Goal: Task Accomplishment & Management: Contribute content

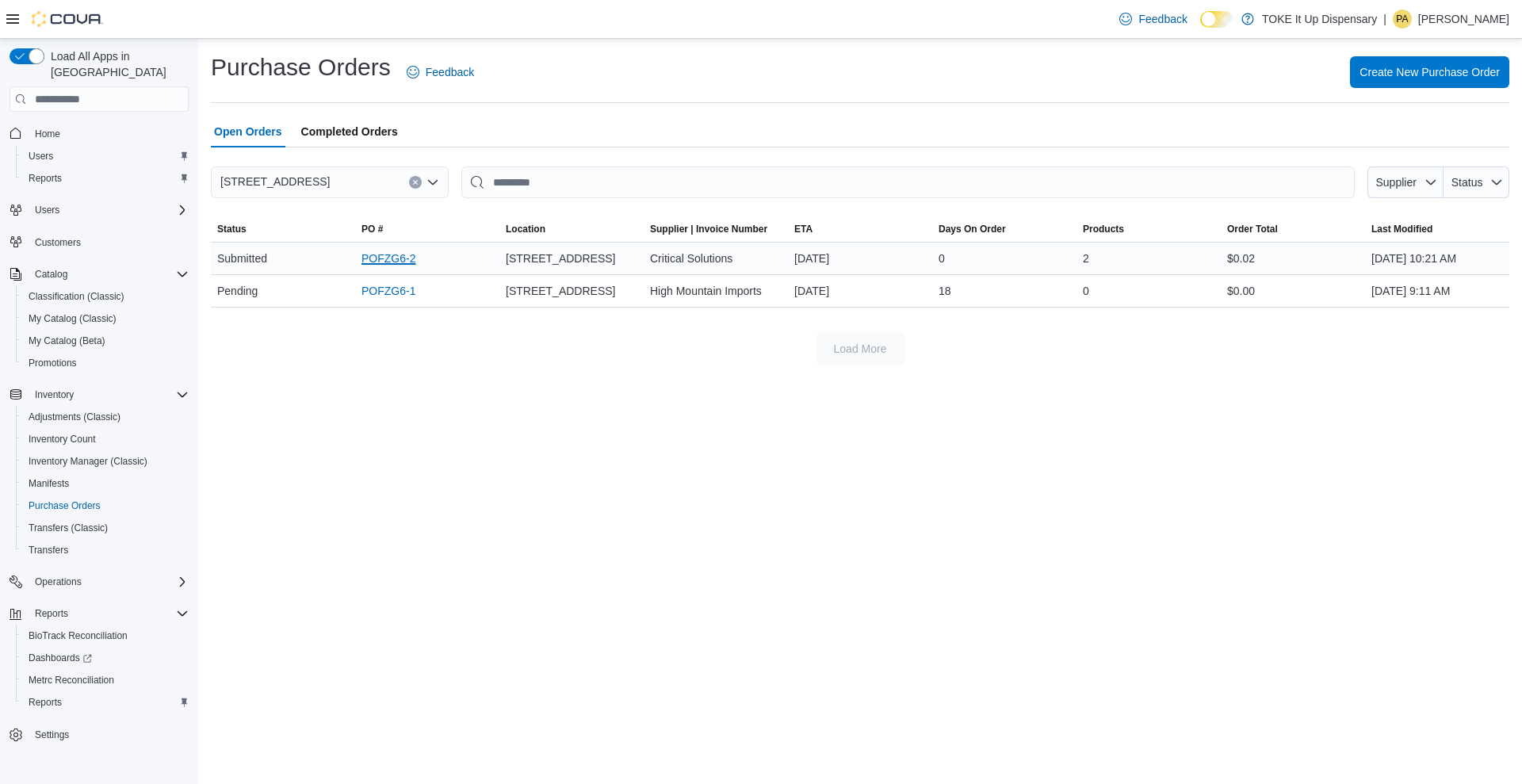
click at [374, 252] on link "POFZG6-2" at bounding box center [388, 257] width 54 height 19
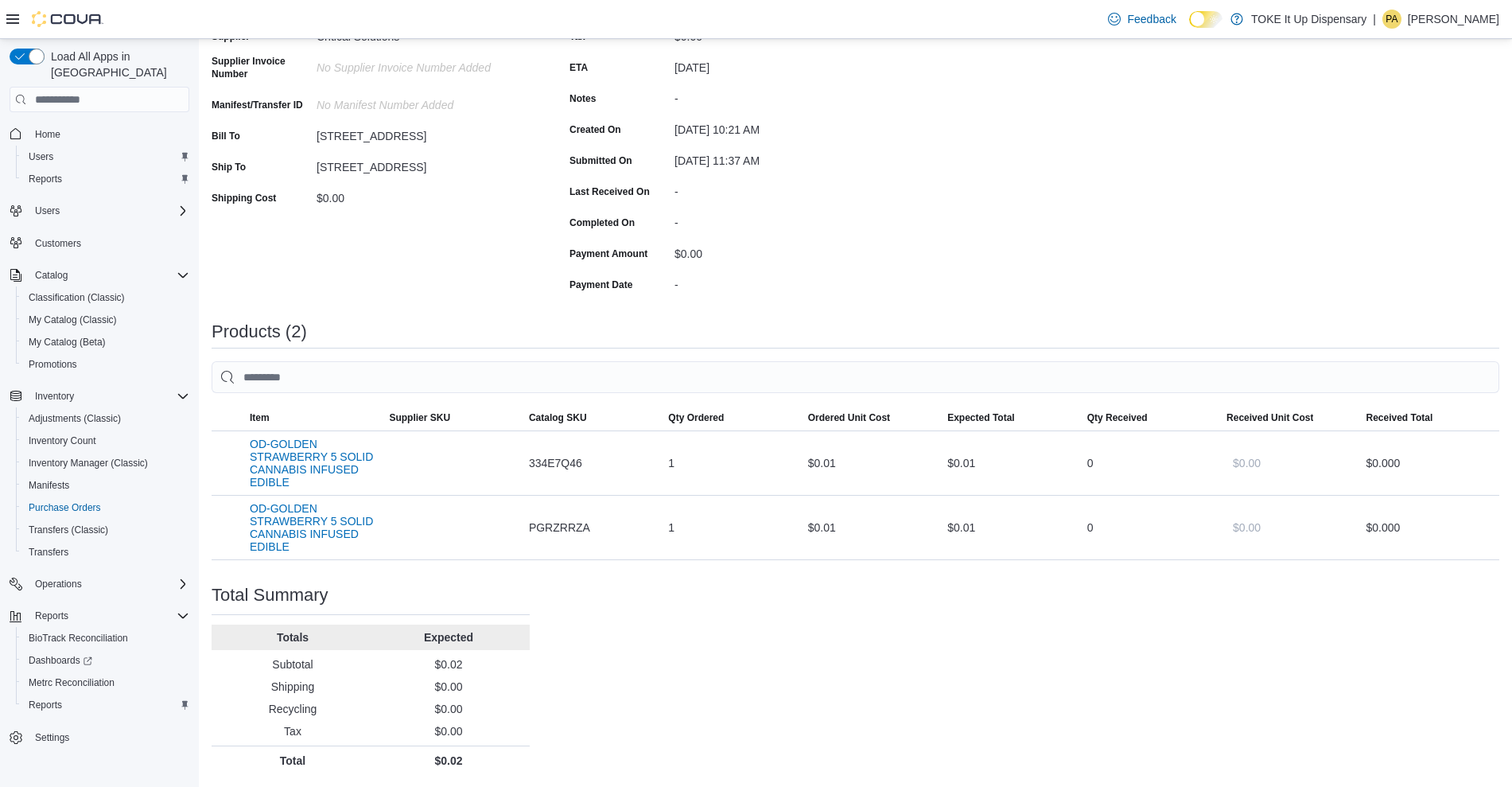
scroll to position [184, 0]
click at [74, 502] on span "Purchase Orders" at bounding box center [65, 508] width 73 height 13
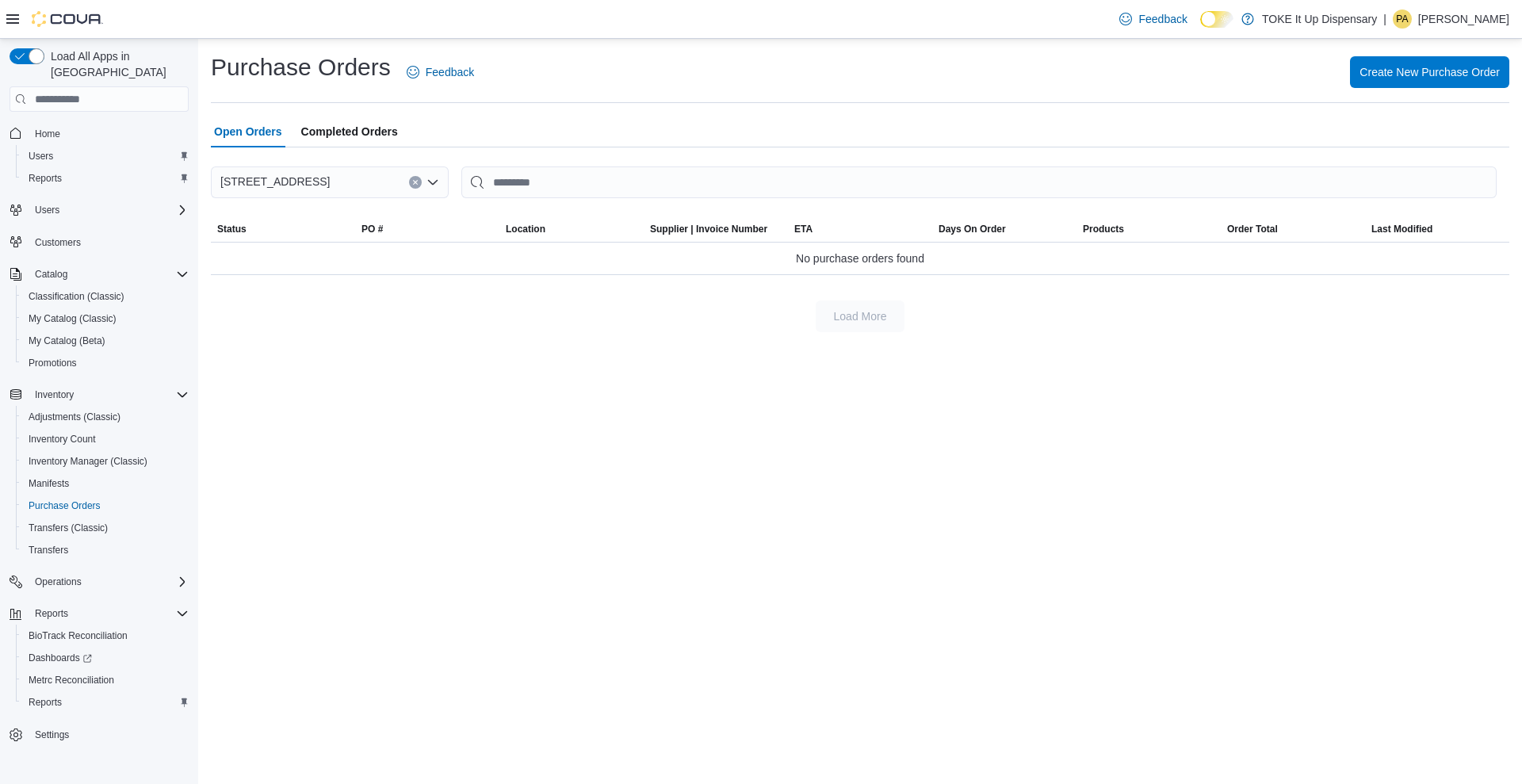
click at [360, 115] on span "Completed Orders" at bounding box center [350, 131] width 97 height 31
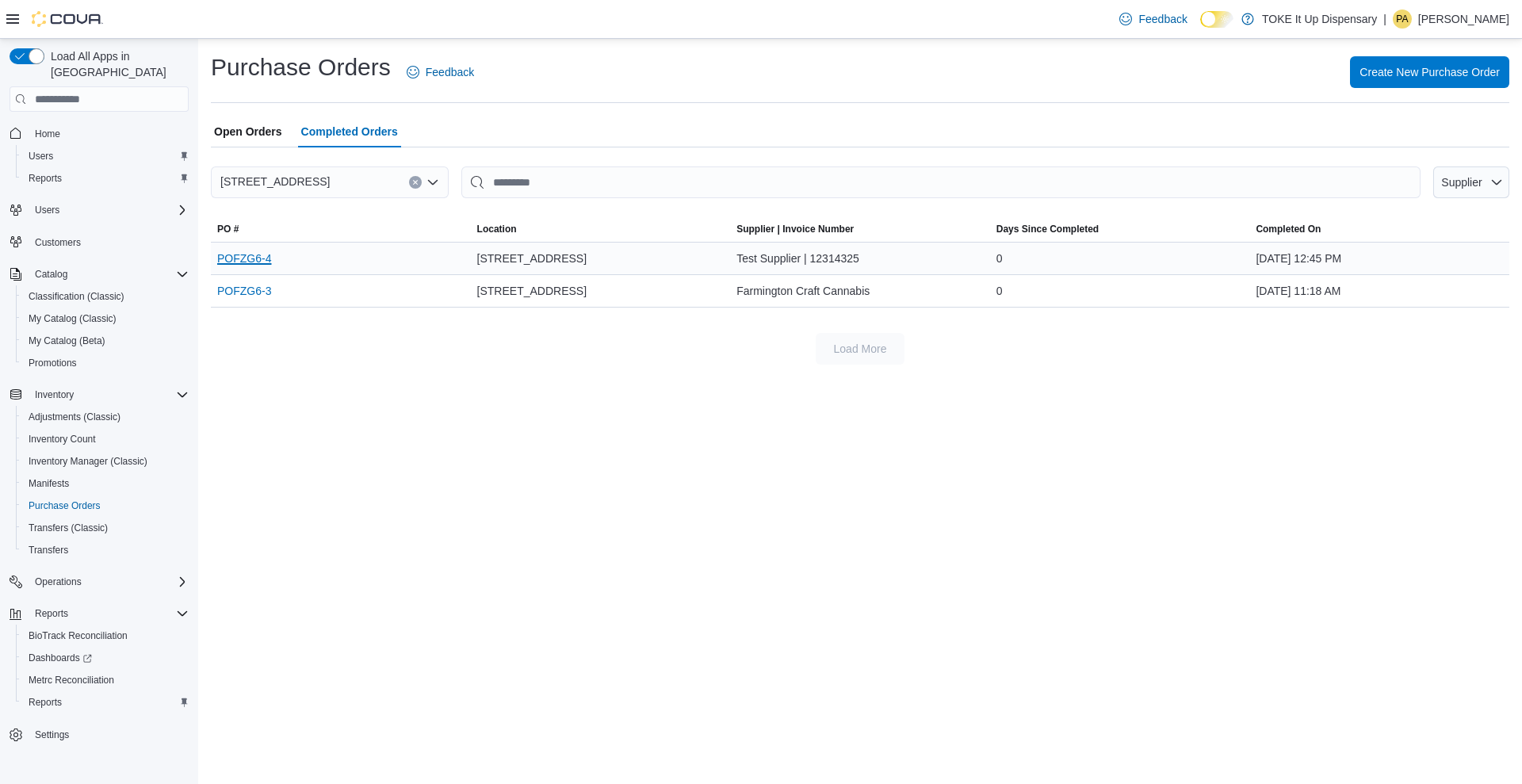
click at [249, 255] on link "POFZG6-4" at bounding box center [244, 257] width 54 height 19
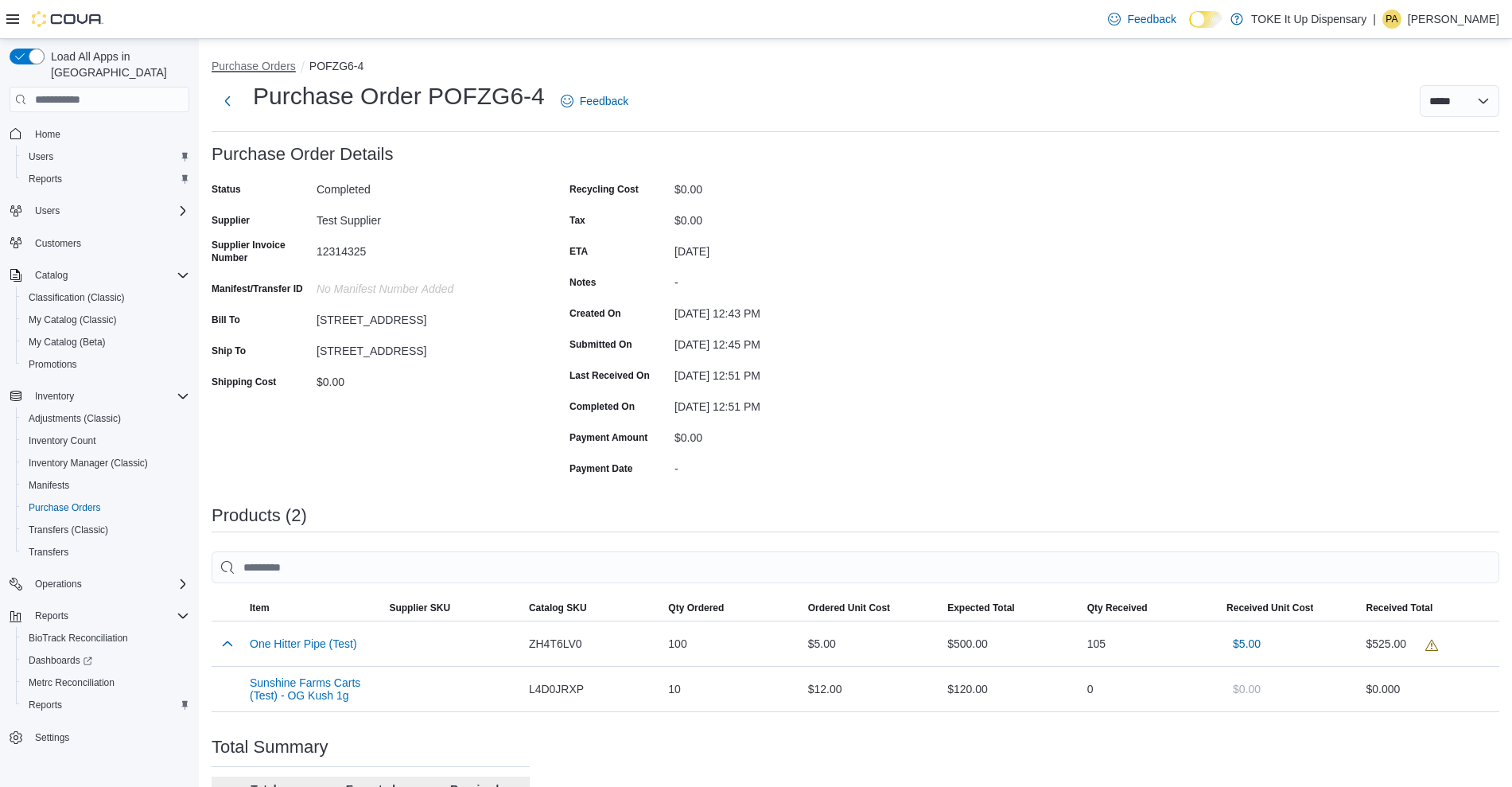
click at [270, 61] on button "Purchase Orders" at bounding box center [254, 66] width 84 height 13
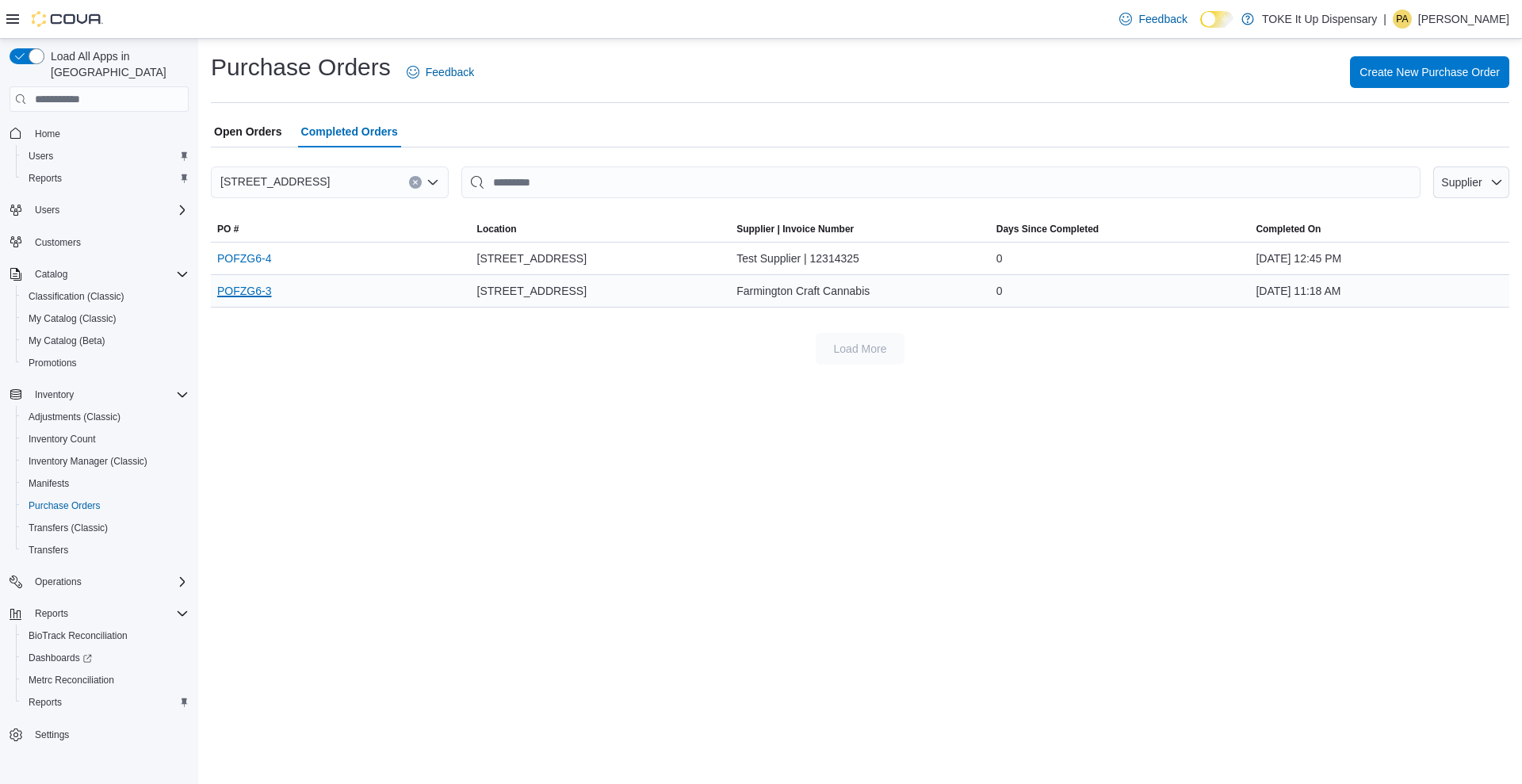
click at [241, 296] on link "POFZG6-3" at bounding box center [244, 291] width 54 height 19
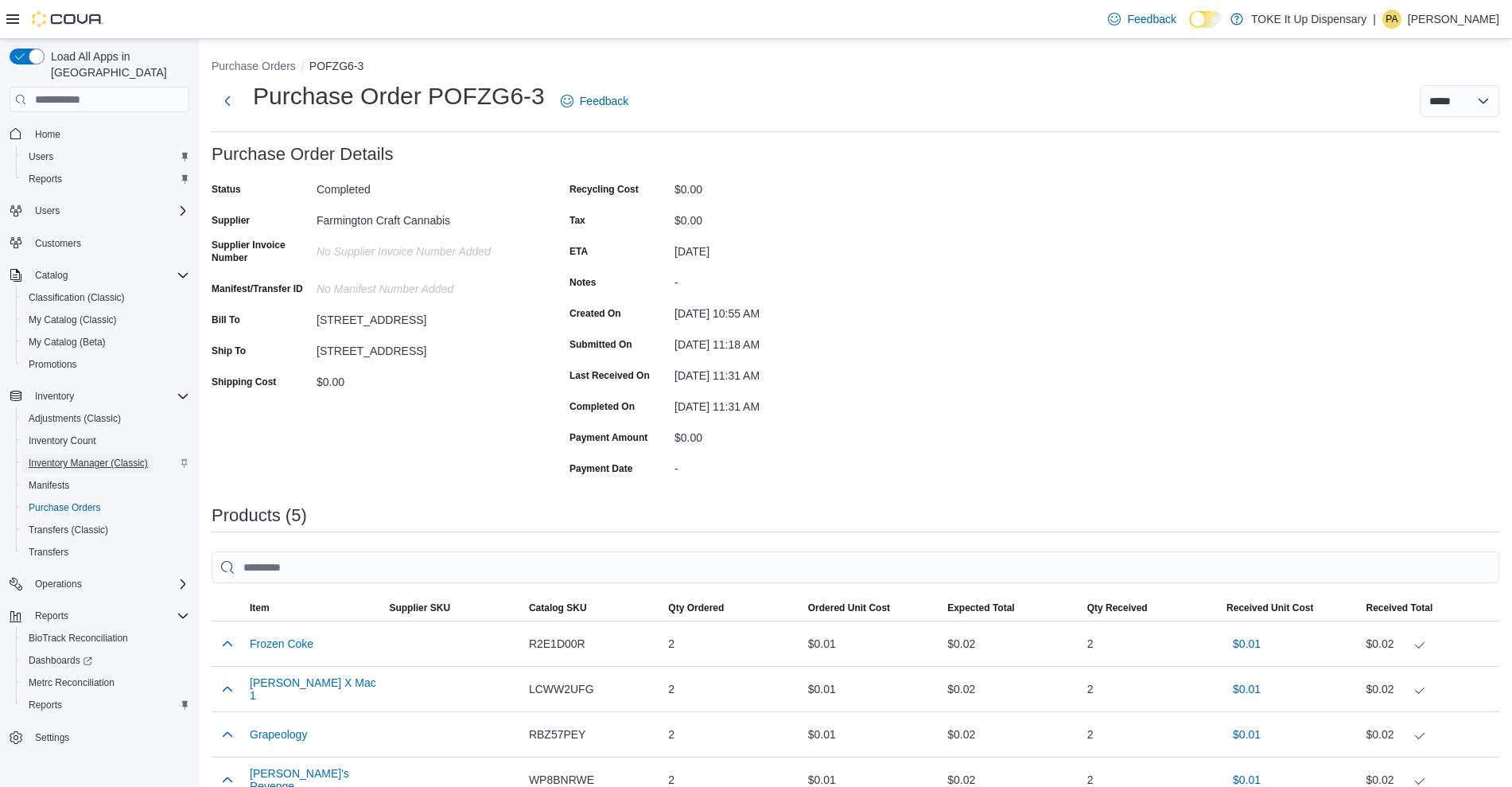
click at [66, 453] on span "Inventory Manager (Classic)" at bounding box center [88, 462] width 119 height 19
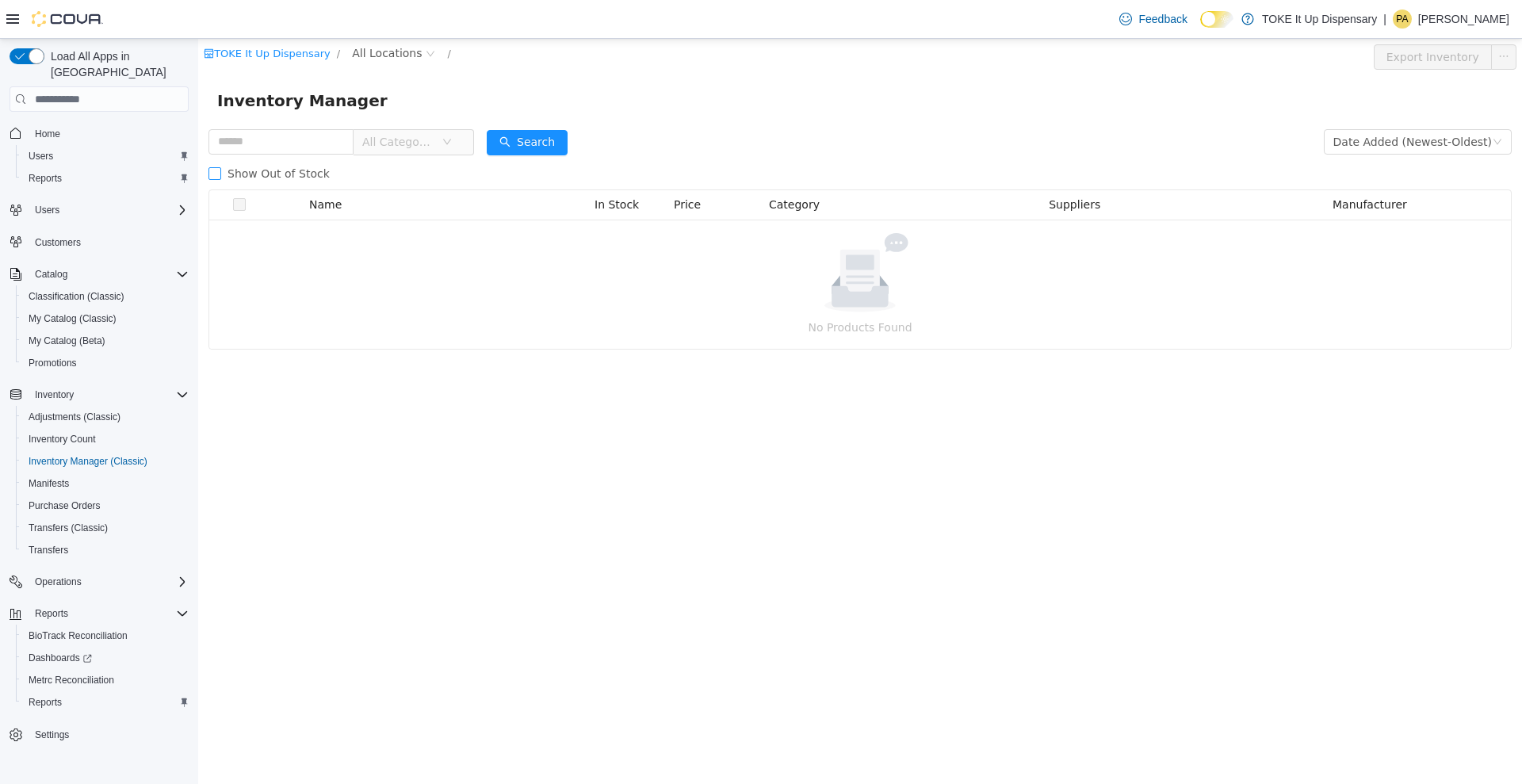
click at [216, 179] on span at bounding box center [215, 173] width 13 height 13
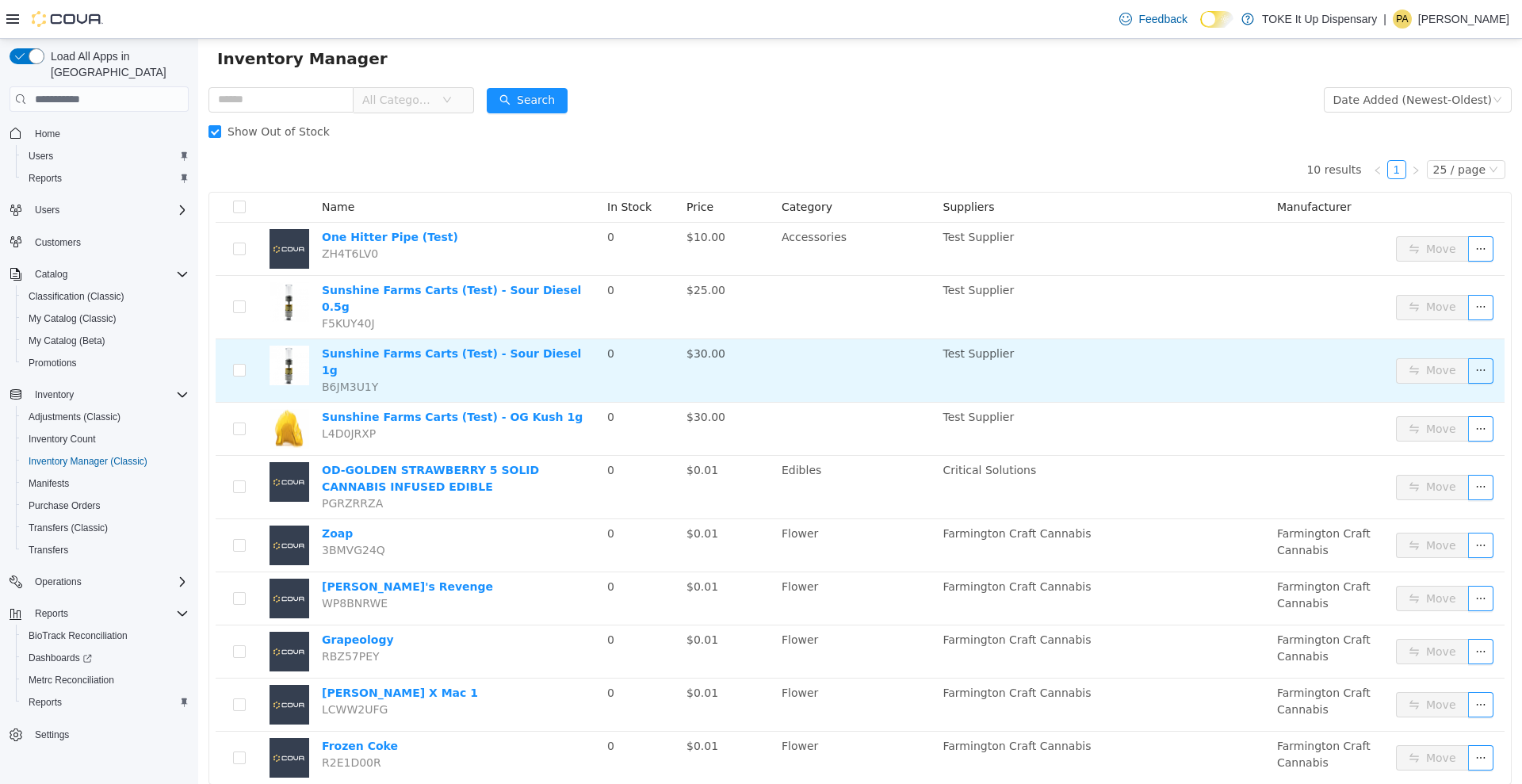
scroll to position [67, 0]
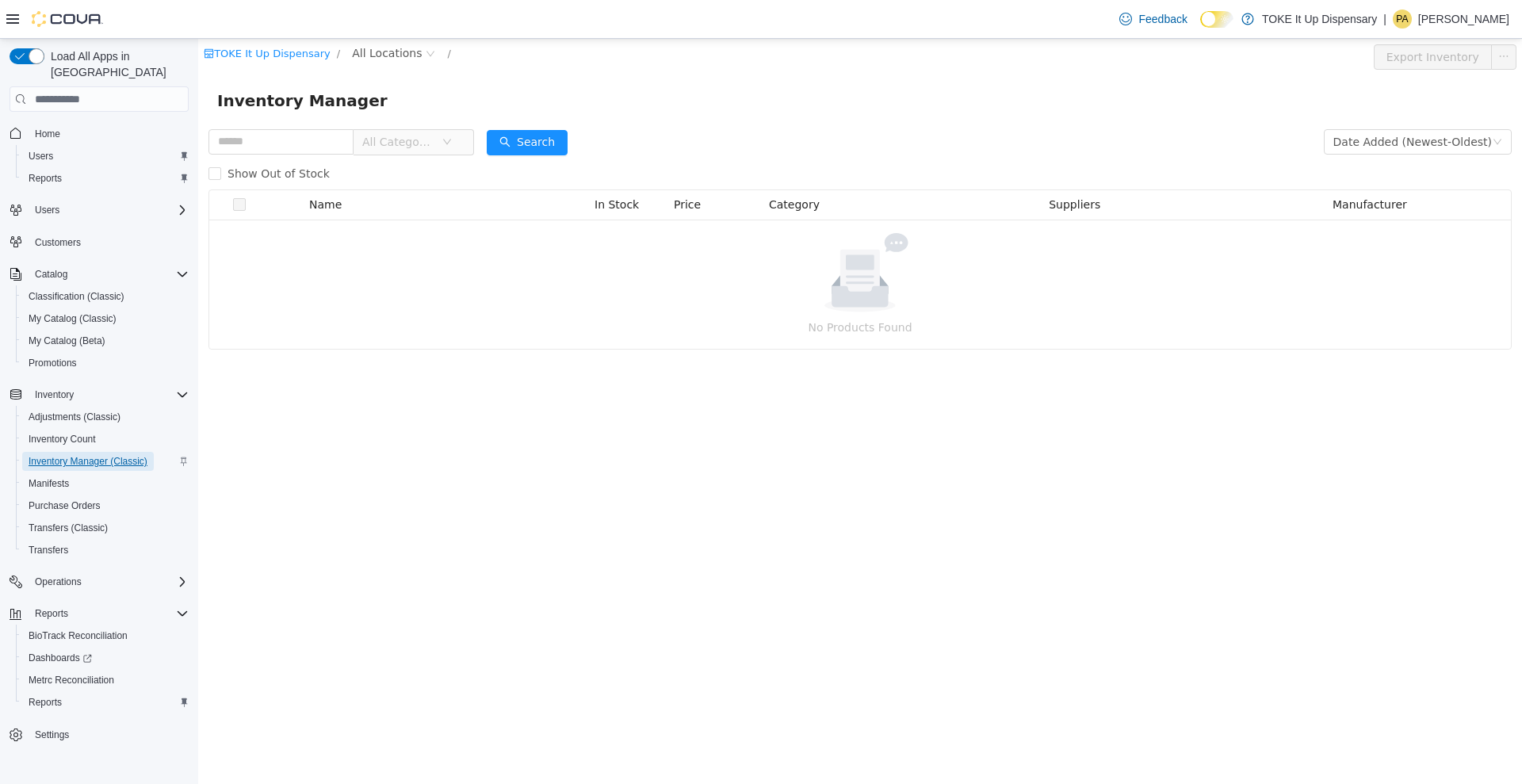
click at [108, 455] on span "Inventory Manager (Classic)" at bounding box center [88, 461] width 119 height 13
click at [78, 474] on div "Manifests" at bounding box center [106, 483] width 166 height 19
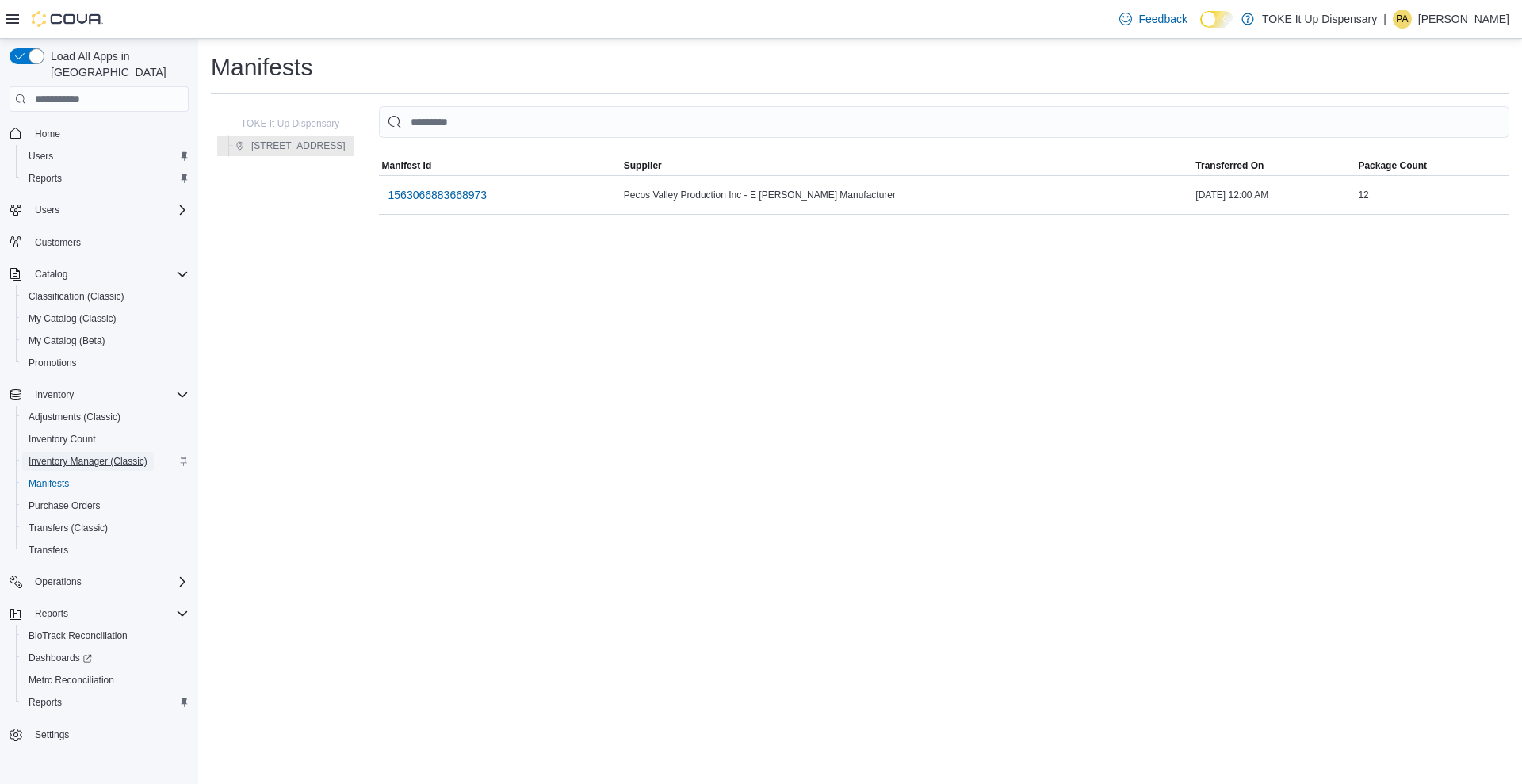
click at [80, 451] on span "Inventory Manager (Classic)" at bounding box center [88, 460] width 119 height 19
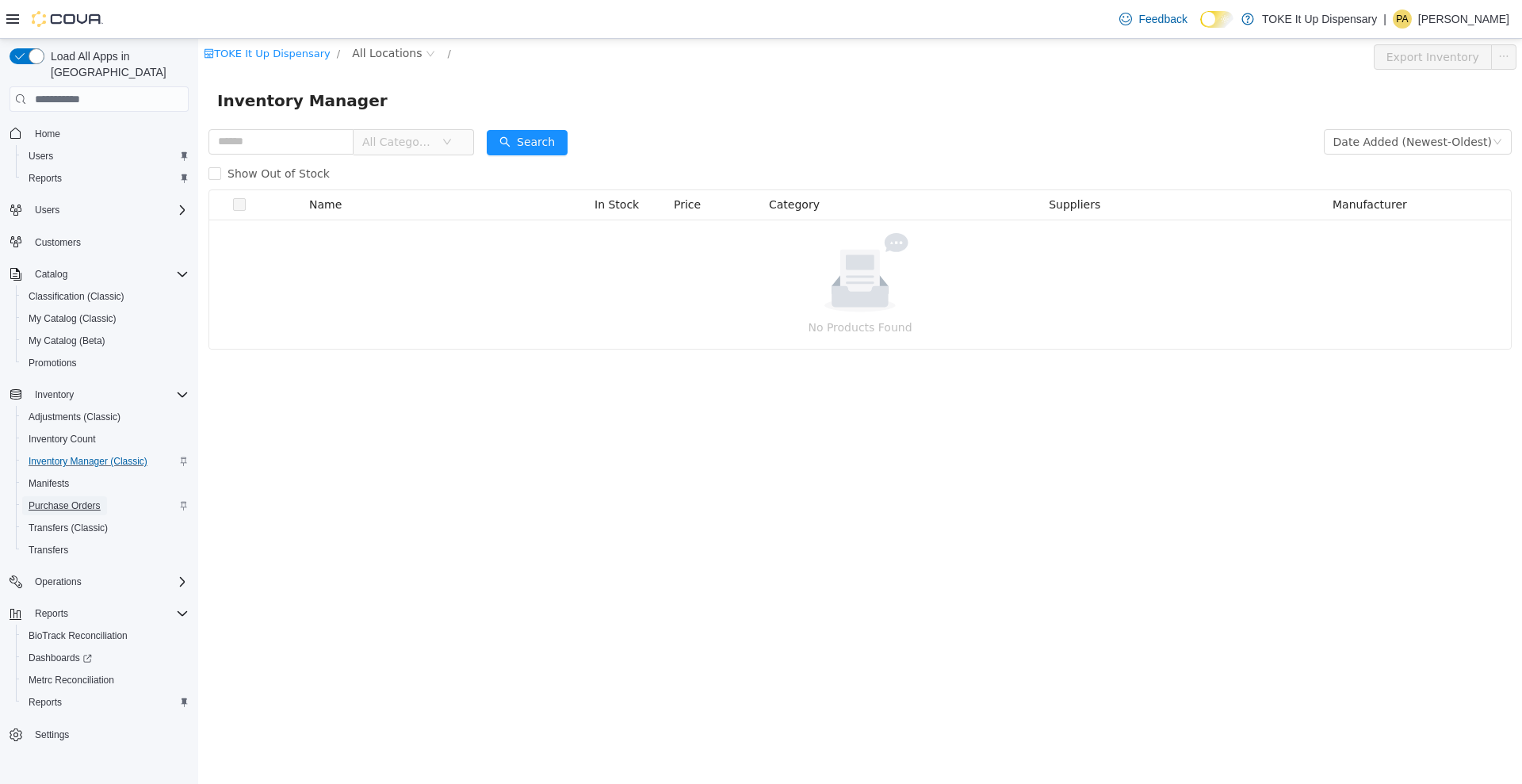
click at [90, 500] on span "Purchase Orders" at bounding box center [64, 506] width 72 height 13
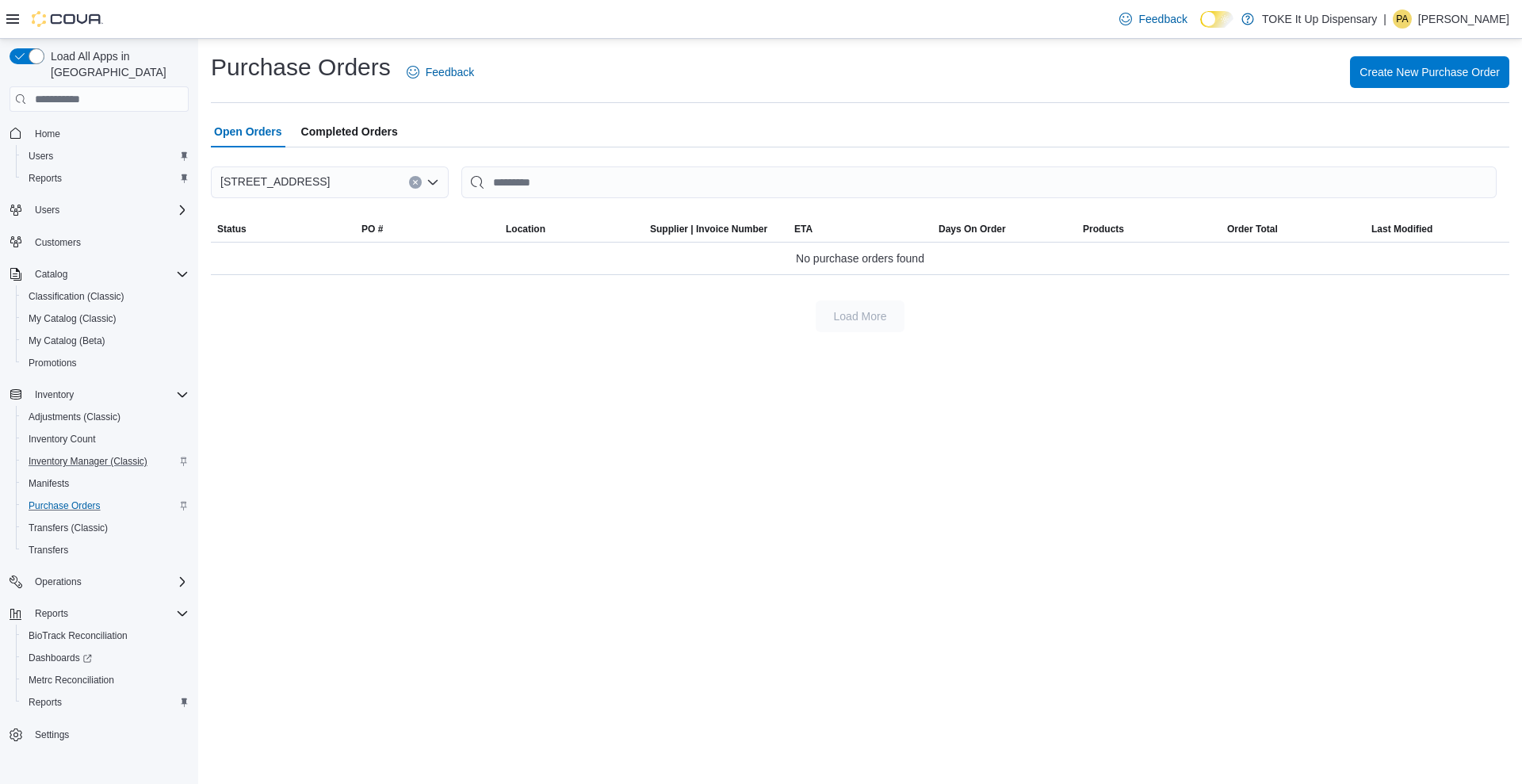
click at [338, 136] on span "Completed Orders" at bounding box center [350, 131] width 97 height 31
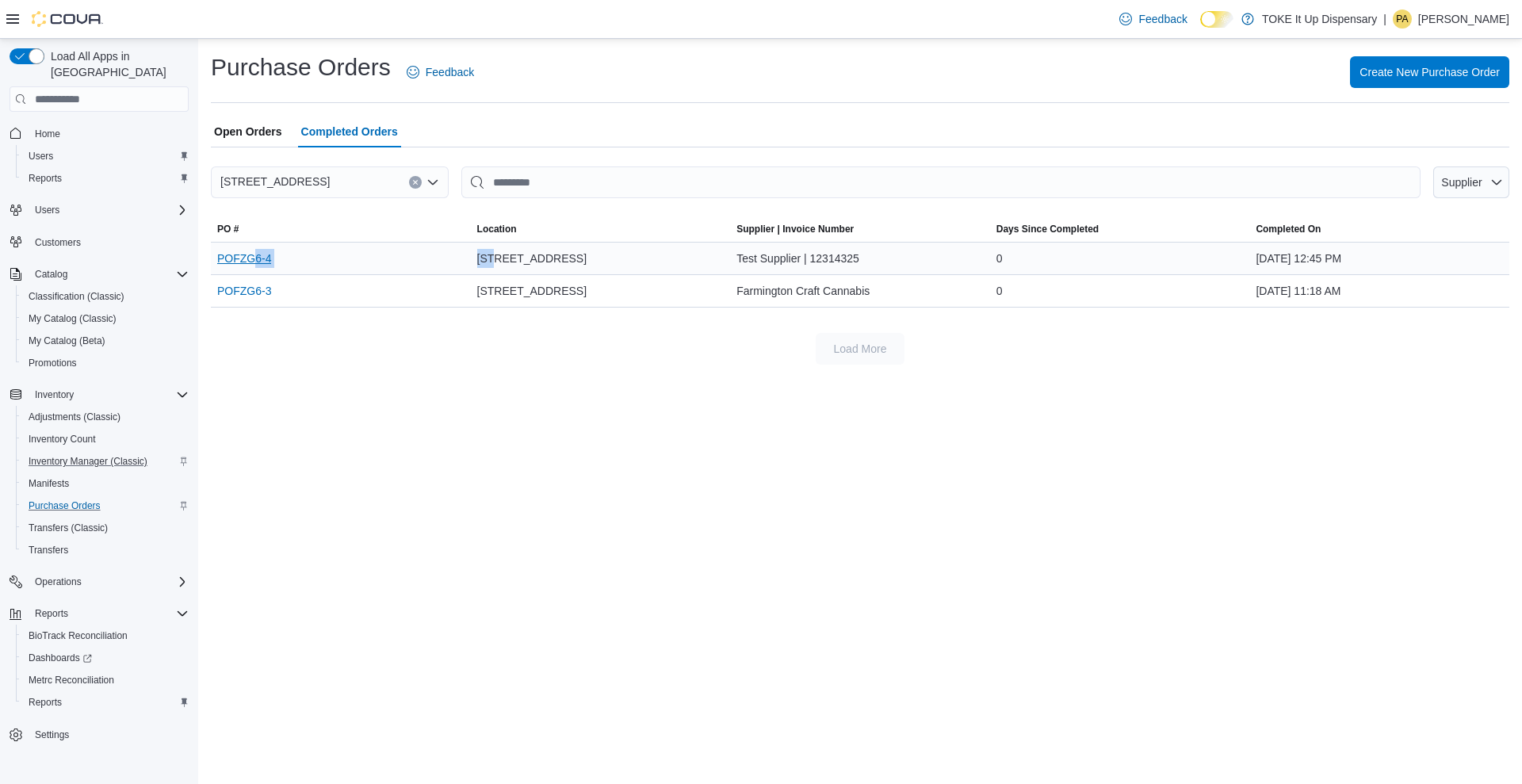
drag, startPoint x: 498, startPoint y: 251, endPoint x: 251, endPoint y: 262, distance: 247.2
click at [251, 262] on tr "PO # POFZG6-4 Location 1999 Futurity Drive Supplier | Invoice Number Test Suppl…" at bounding box center [860, 258] width 1298 height 32
click at [251, 262] on link "POFZG6-4" at bounding box center [244, 257] width 54 height 19
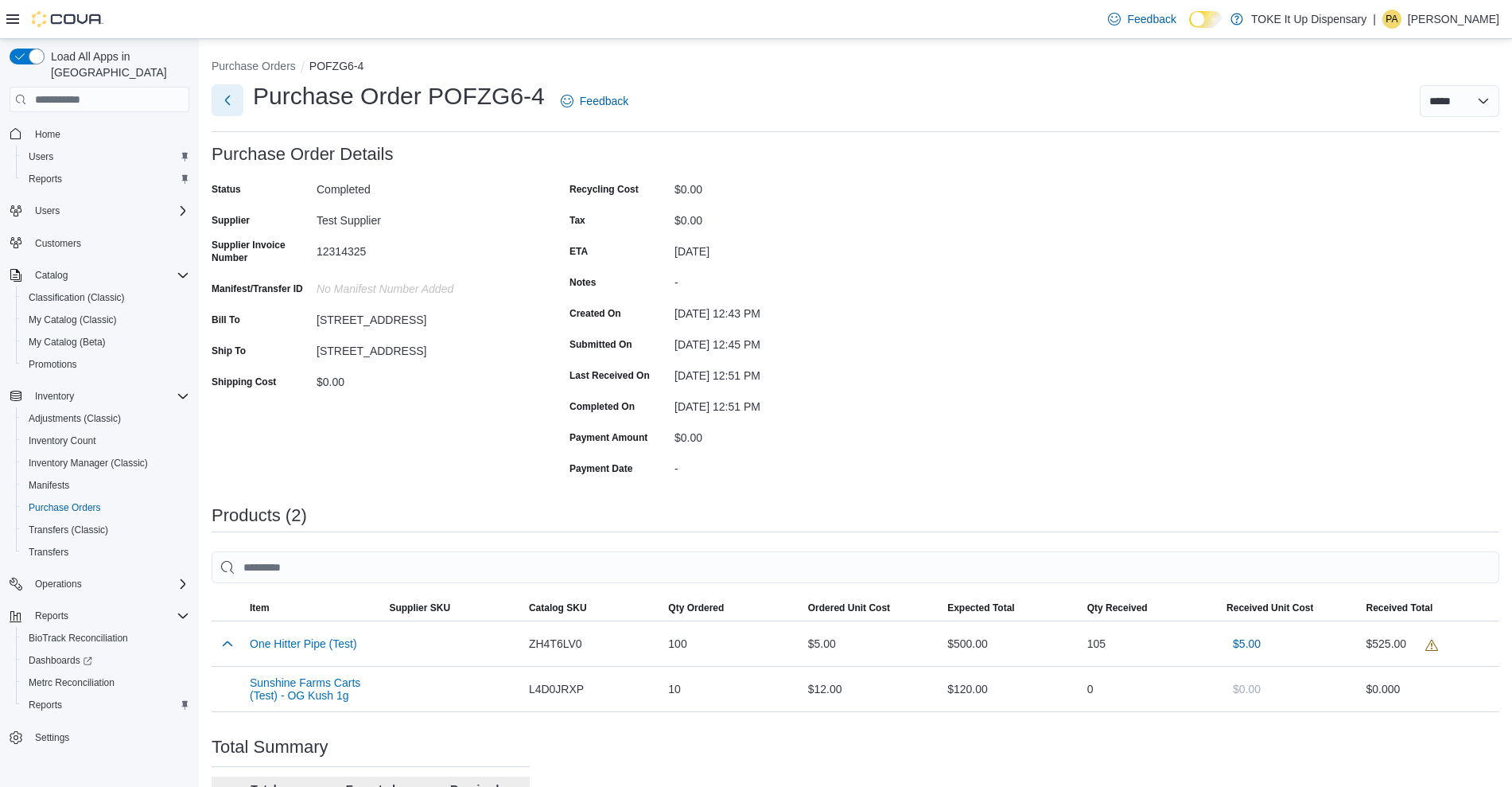
click at [223, 97] on button "Next" at bounding box center [227, 100] width 31 height 31
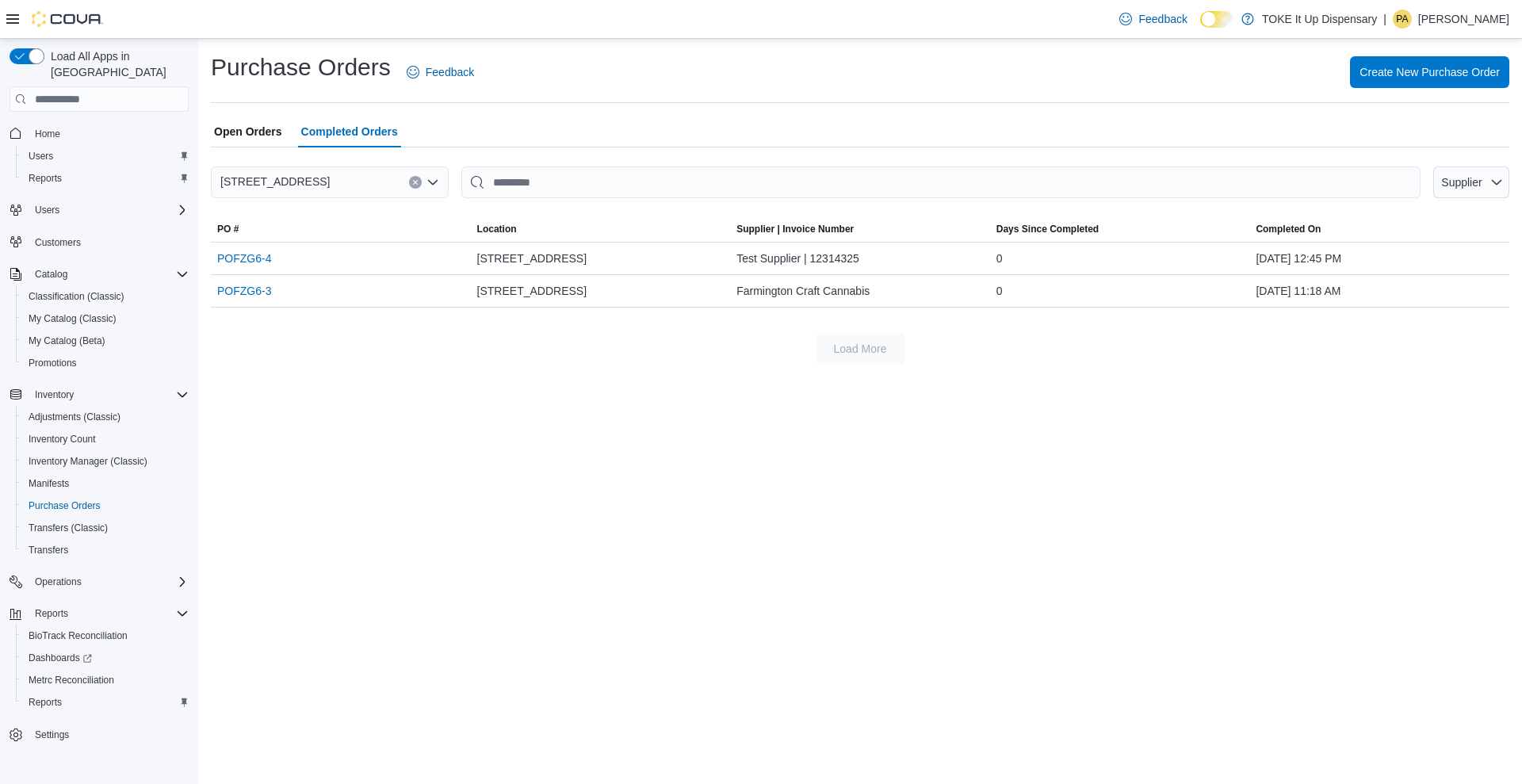
click at [255, 130] on span "Open Orders" at bounding box center [248, 131] width 68 height 31
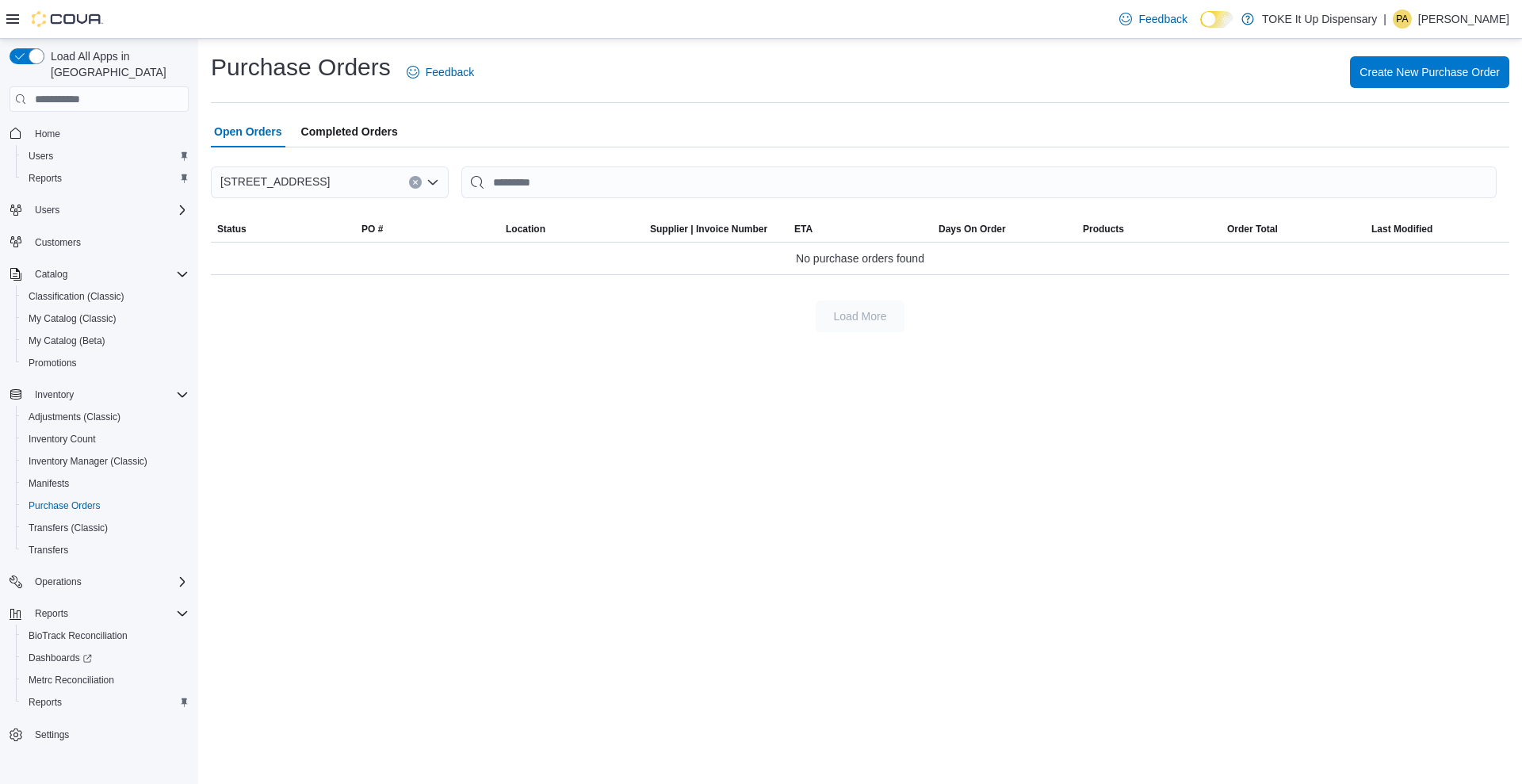
click at [389, 139] on span "Completed Orders" at bounding box center [350, 131] width 97 height 31
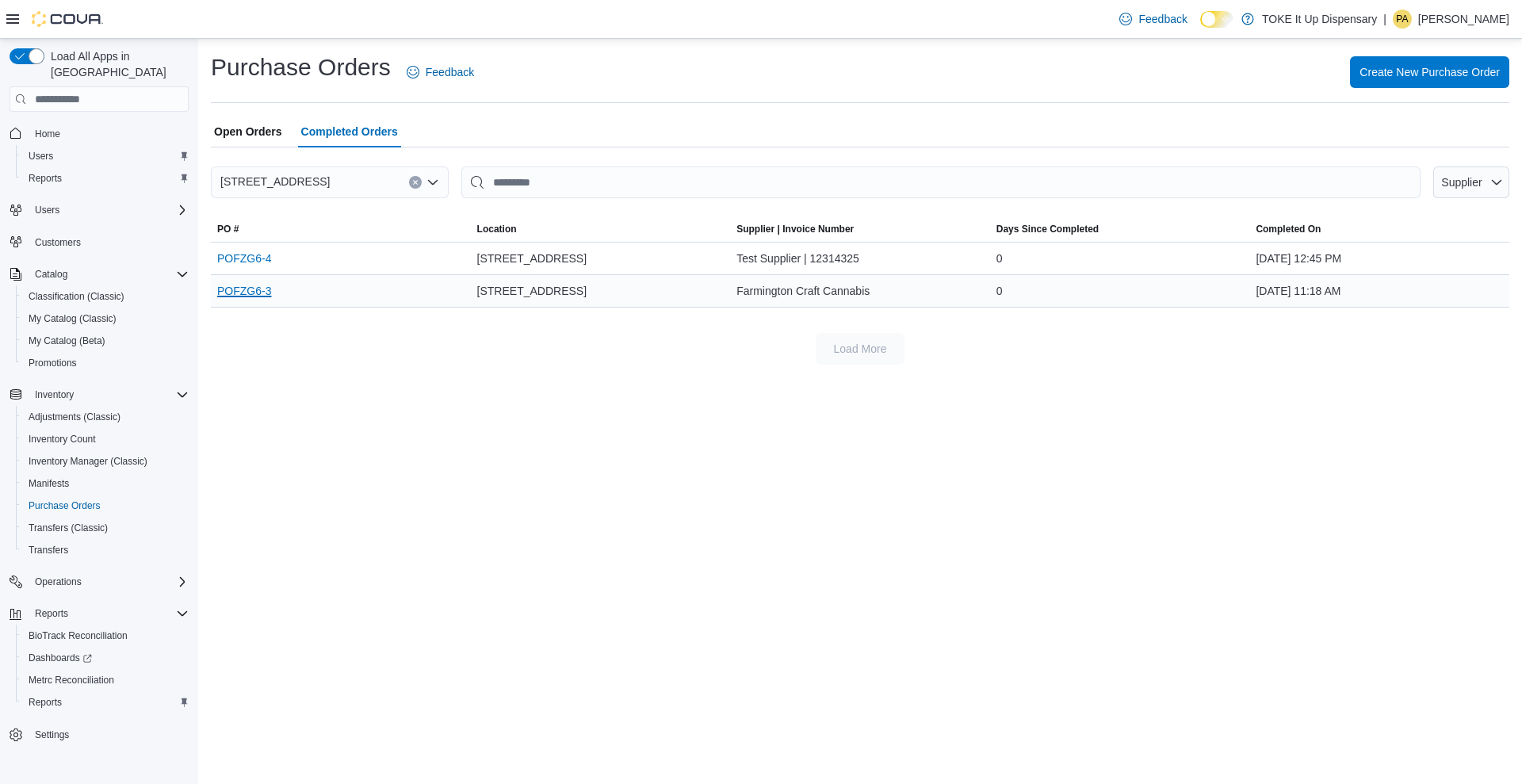
click at [234, 295] on link "POFZG6-3" at bounding box center [244, 291] width 54 height 19
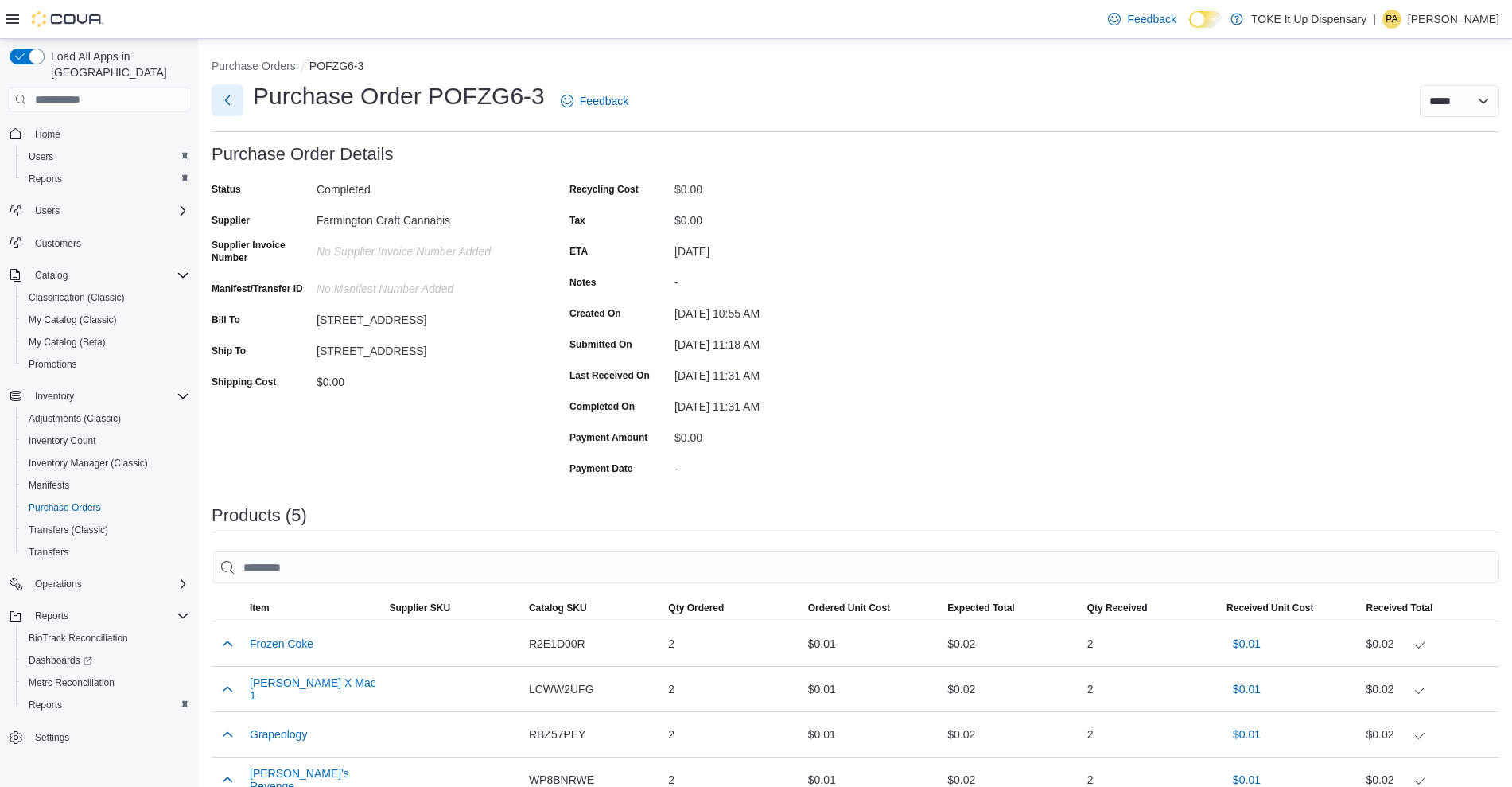
click at [229, 98] on button "Next" at bounding box center [227, 100] width 31 height 31
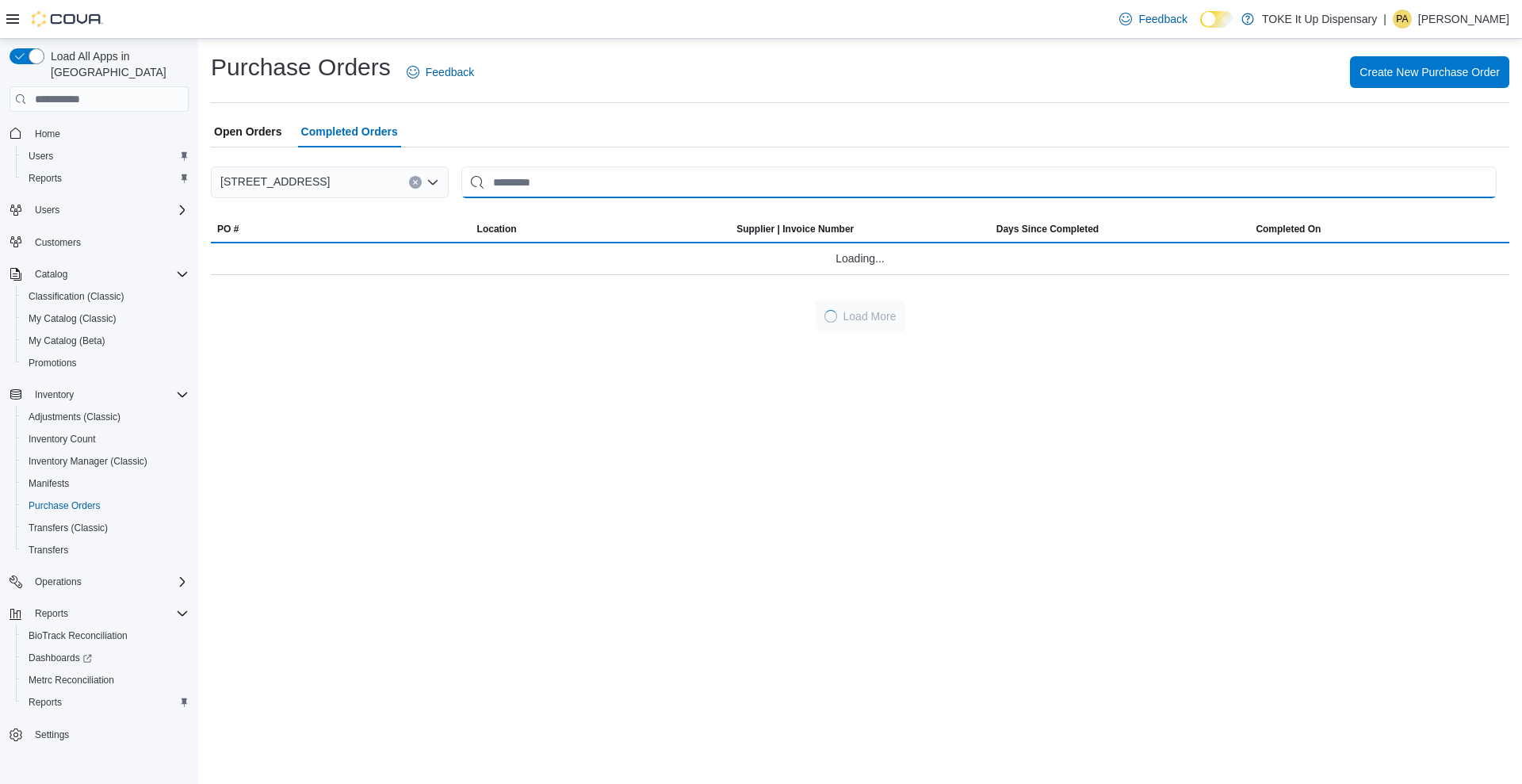
click at [539, 181] on input "This is a search bar. After typing your query, hit enter to filter the results …" at bounding box center [979, 181] width 1036 height 31
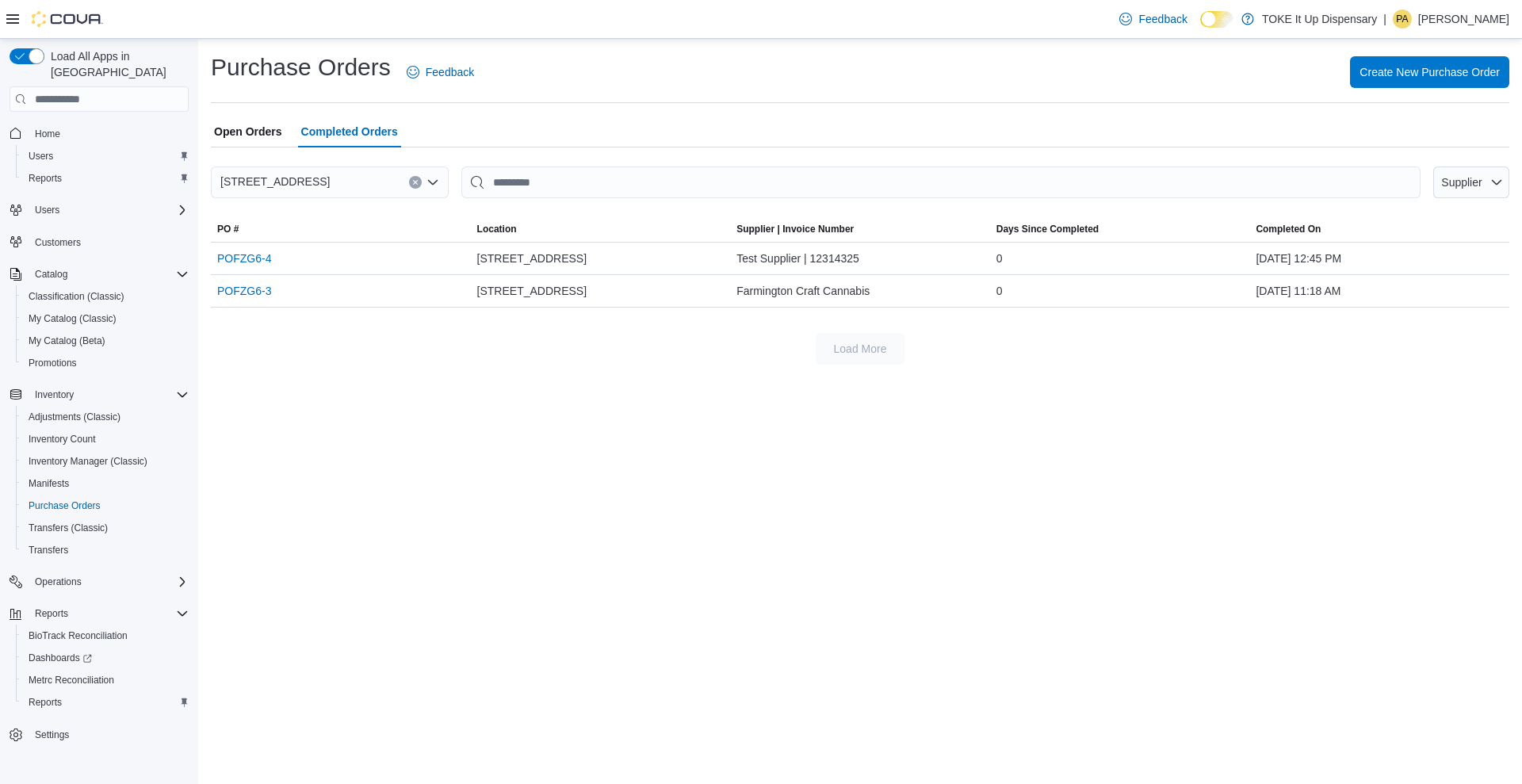
click at [248, 131] on span "Open Orders" at bounding box center [248, 131] width 68 height 31
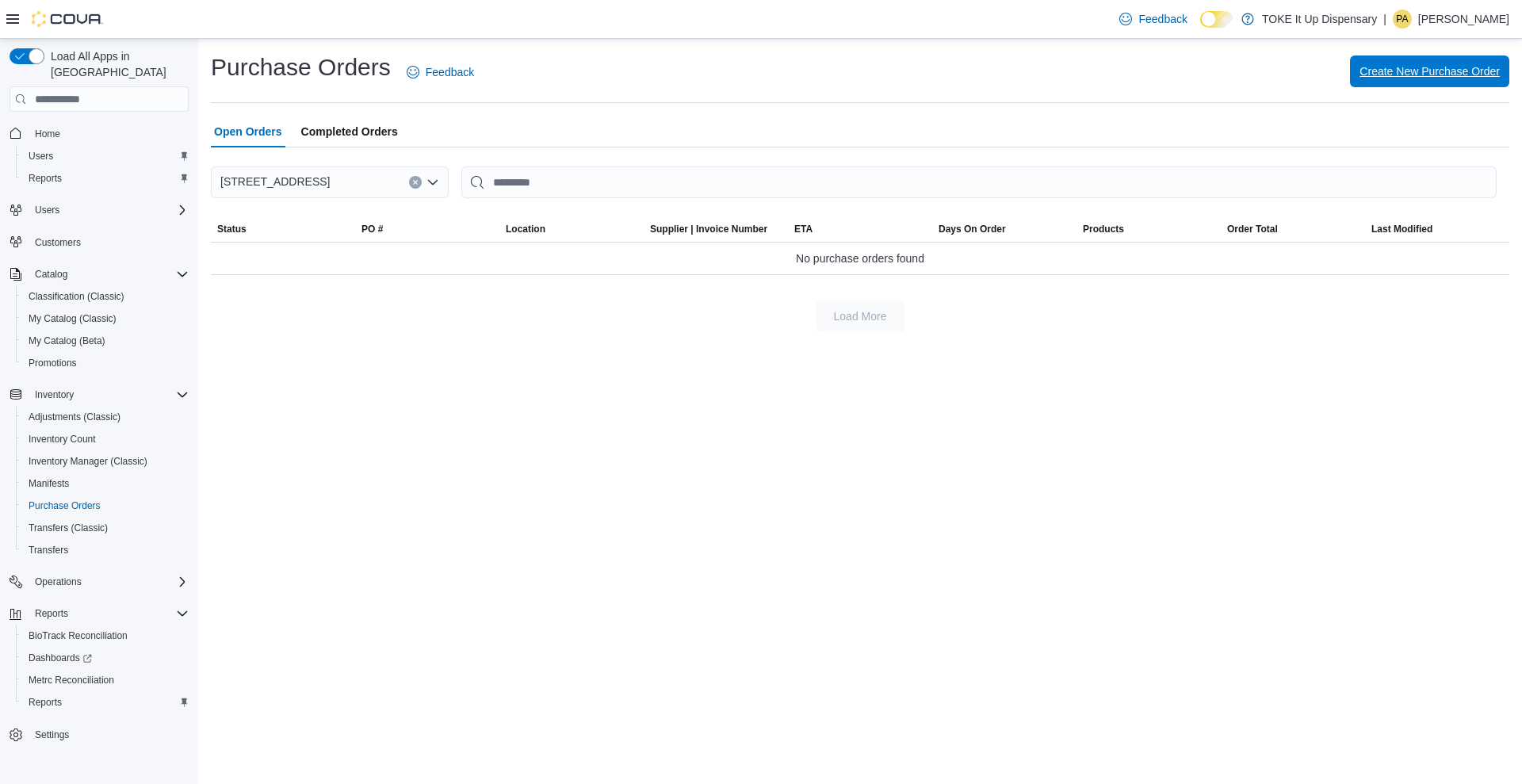
click at [1435, 60] on span "Create New Purchase Order" at bounding box center [1429, 71] width 140 height 31
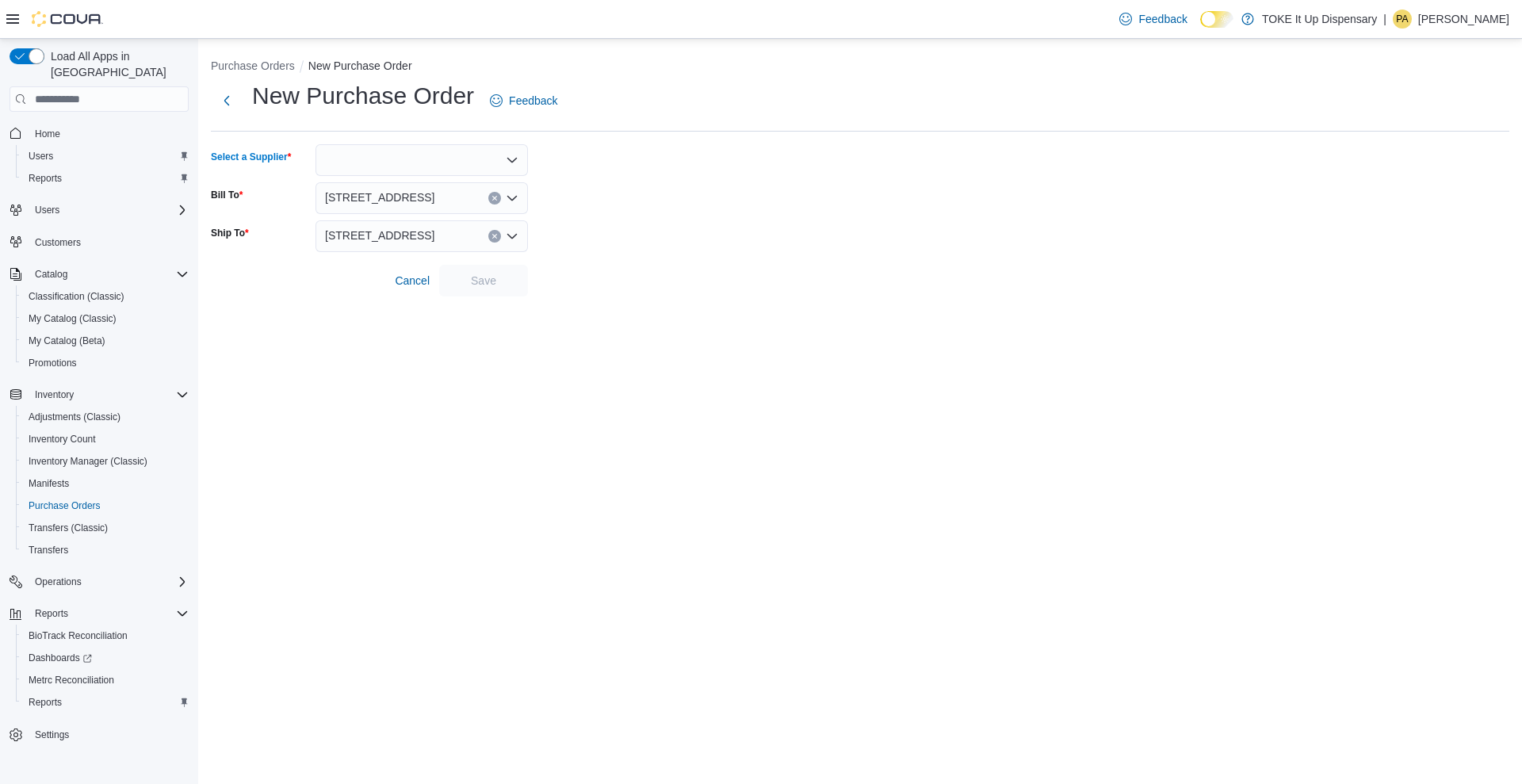
click at [408, 154] on div at bounding box center [422, 159] width 213 height 31
type input "**"
click at [429, 188] on span "Fa rmington Craft Cannabis" at bounding box center [431, 187] width 174 height 16
click at [500, 281] on span "Save" at bounding box center [484, 279] width 70 height 31
click at [498, 158] on div at bounding box center [422, 159] width 213 height 31
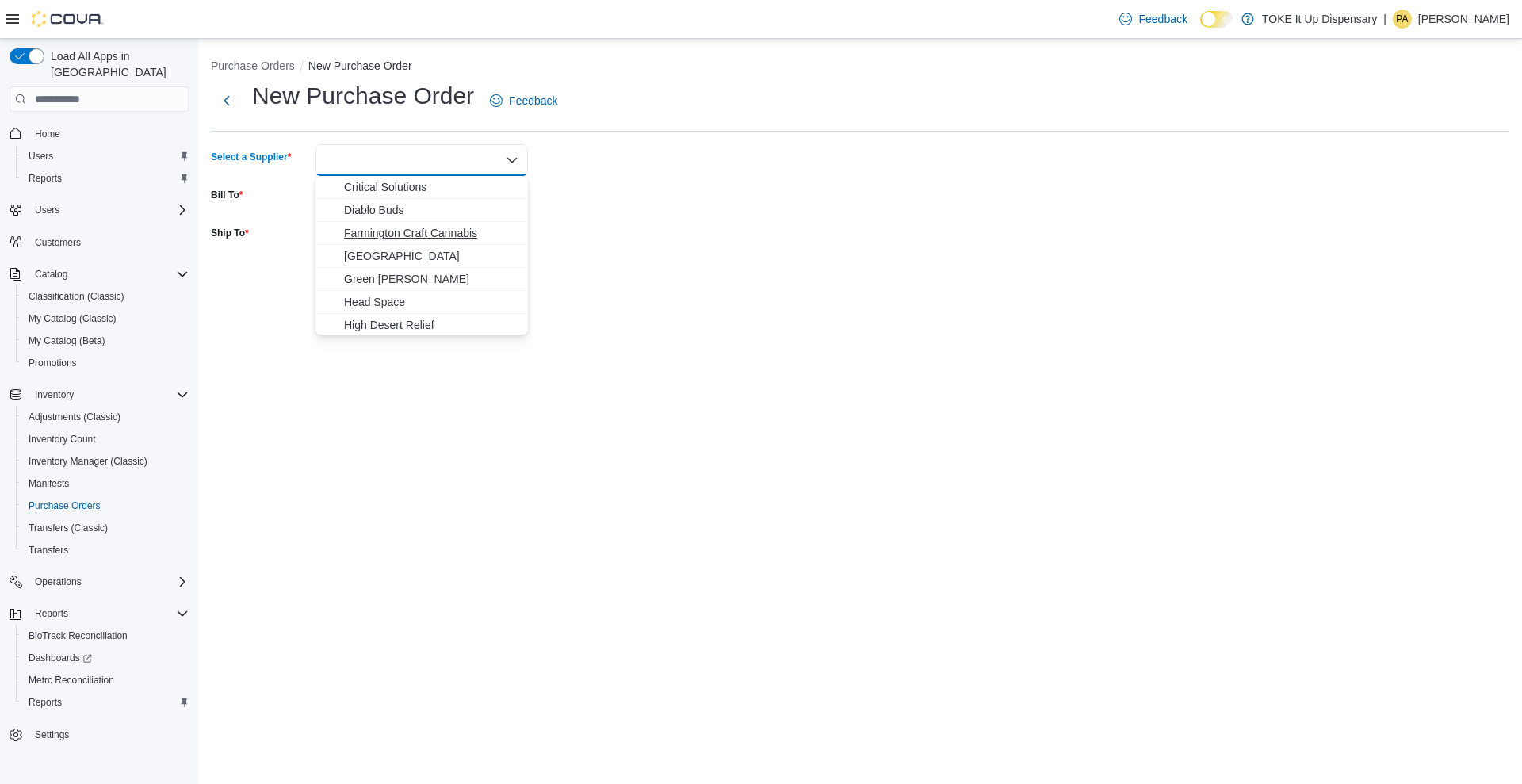
click at [468, 234] on span "Farmington Craft Cannabis" at bounding box center [431, 233] width 174 height 16
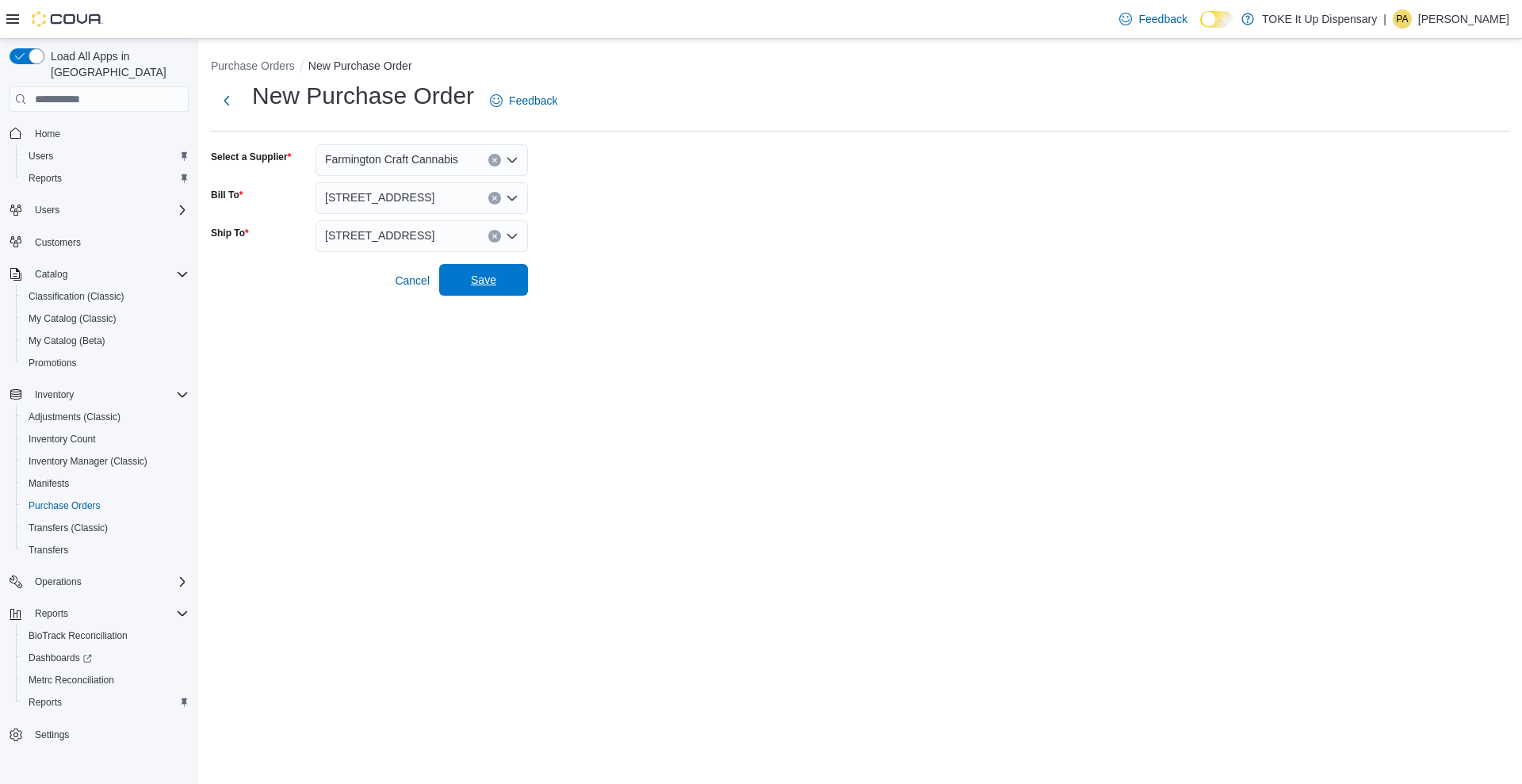
click at [496, 294] on span "Save" at bounding box center [484, 279] width 70 height 31
click at [262, 71] on button "Purchase Orders" at bounding box center [253, 65] width 84 height 13
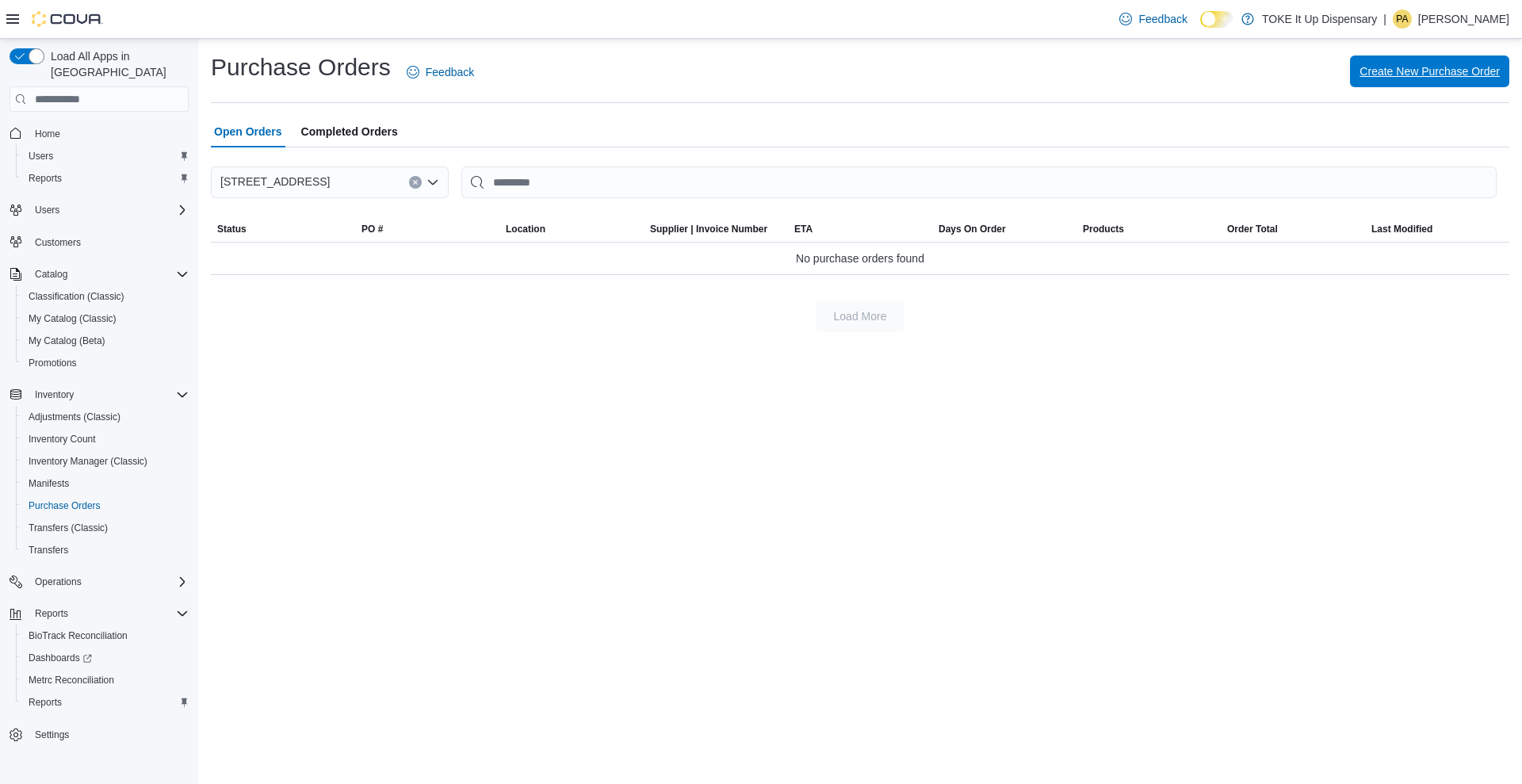
click at [1457, 80] on span "Create New Purchase Order" at bounding box center [1429, 71] width 140 height 31
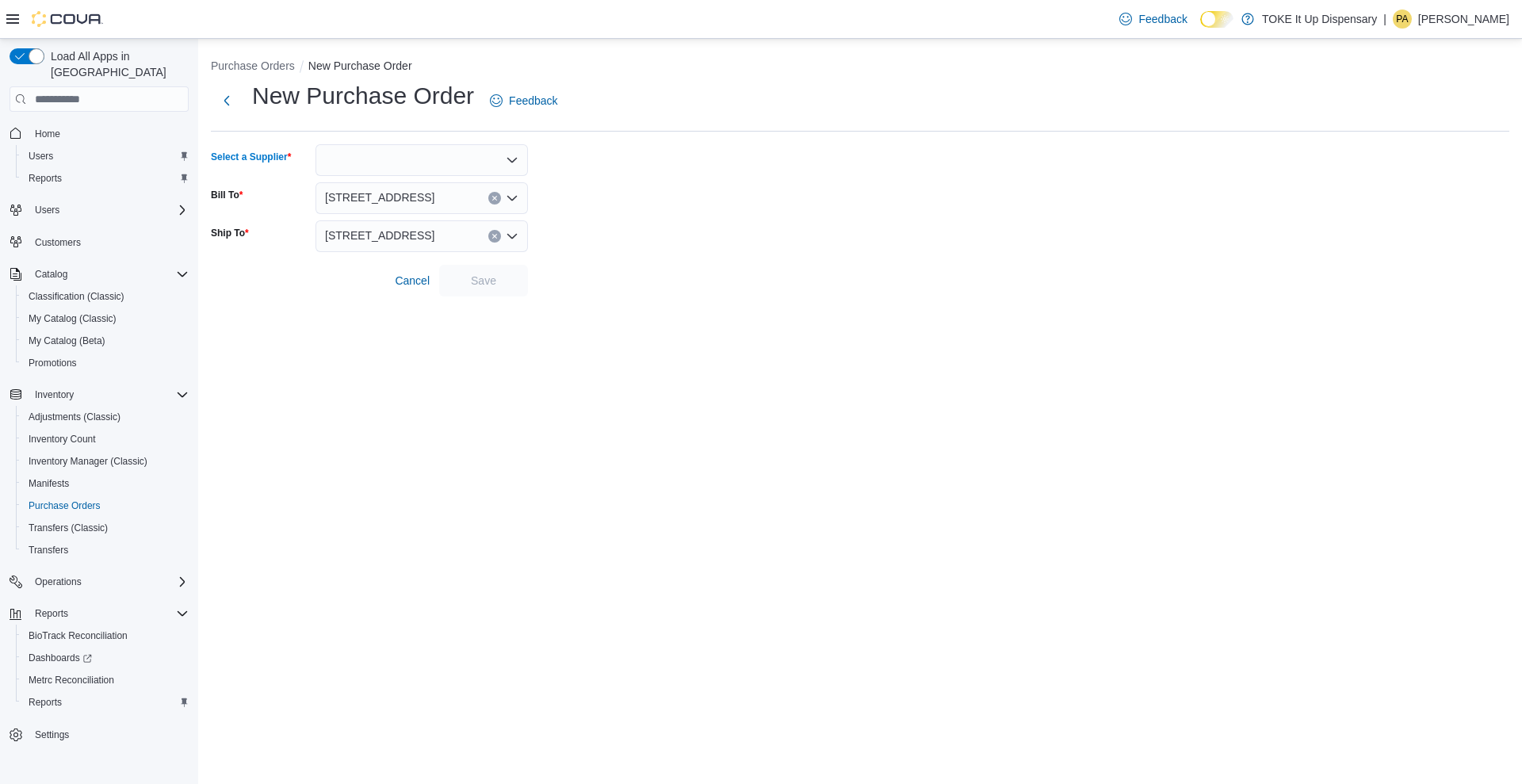
click at [523, 164] on div at bounding box center [422, 159] width 213 height 31
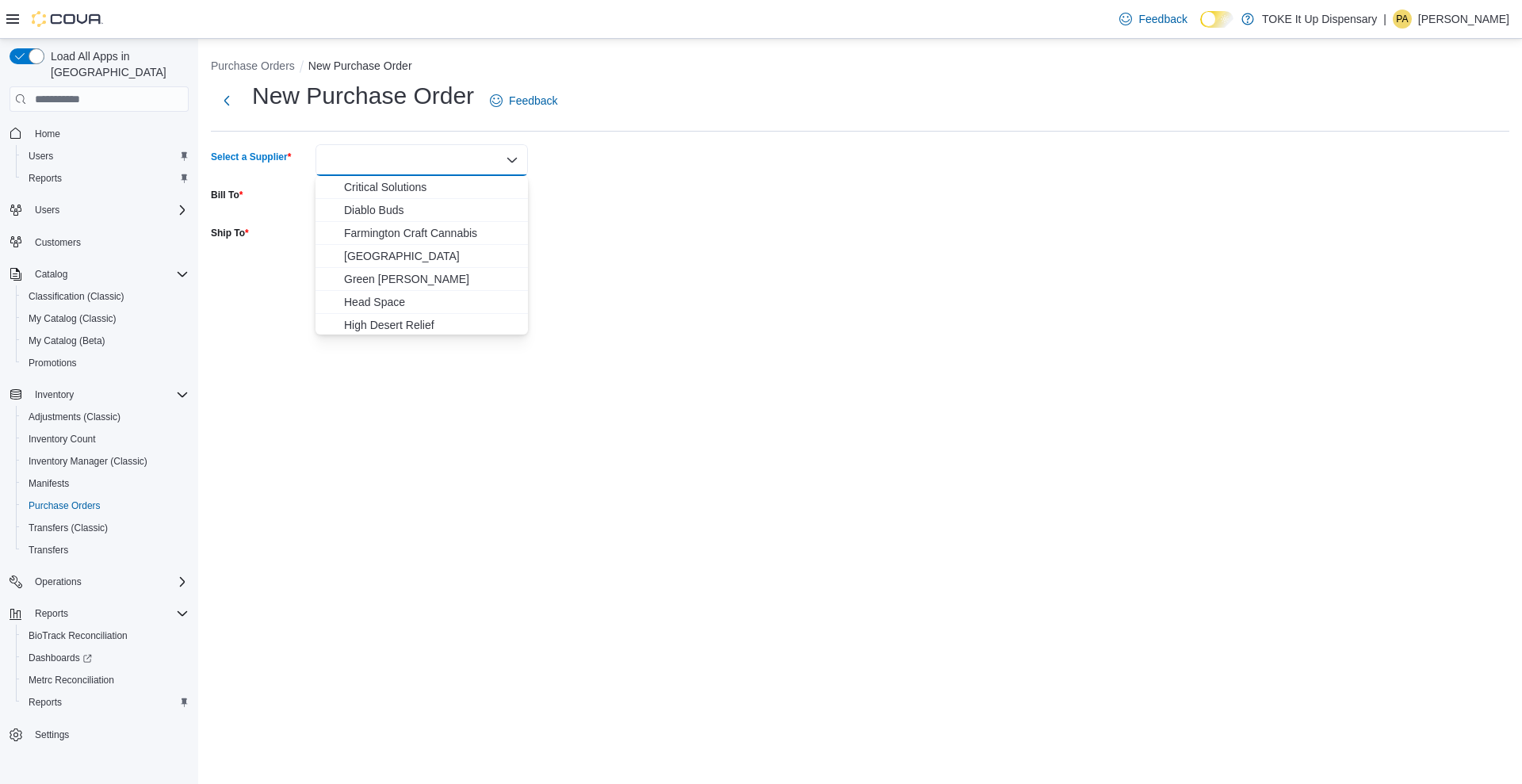
click at [502, 156] on div at bounding box center [422, 159] width 213 height 31
click at [392, 269] on span "Seed Junky" at bounding box center [431, 267] width 174 height 16
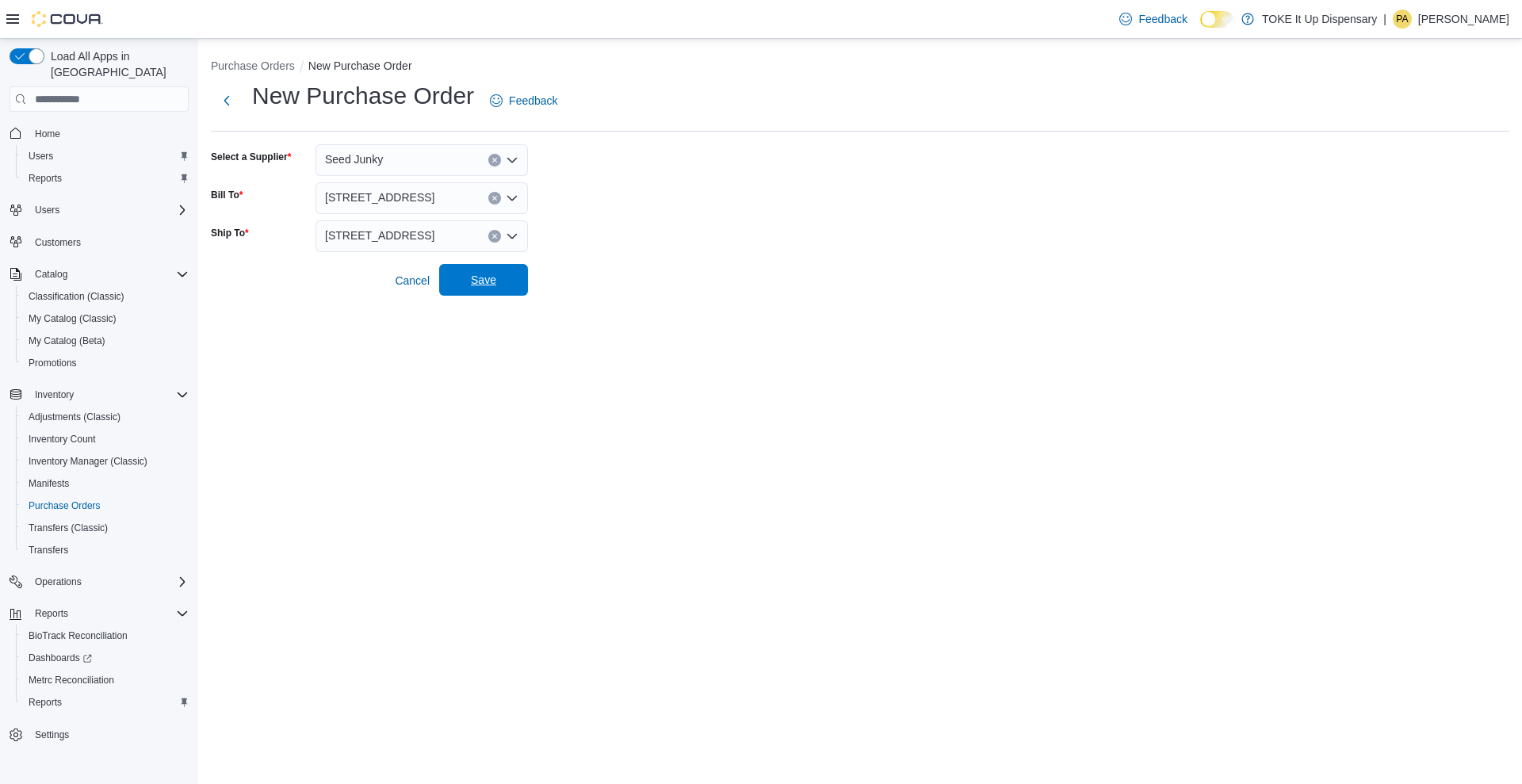
click at [503, 291] on span "Save" at bounding box center [484, 279] width 70 height 31
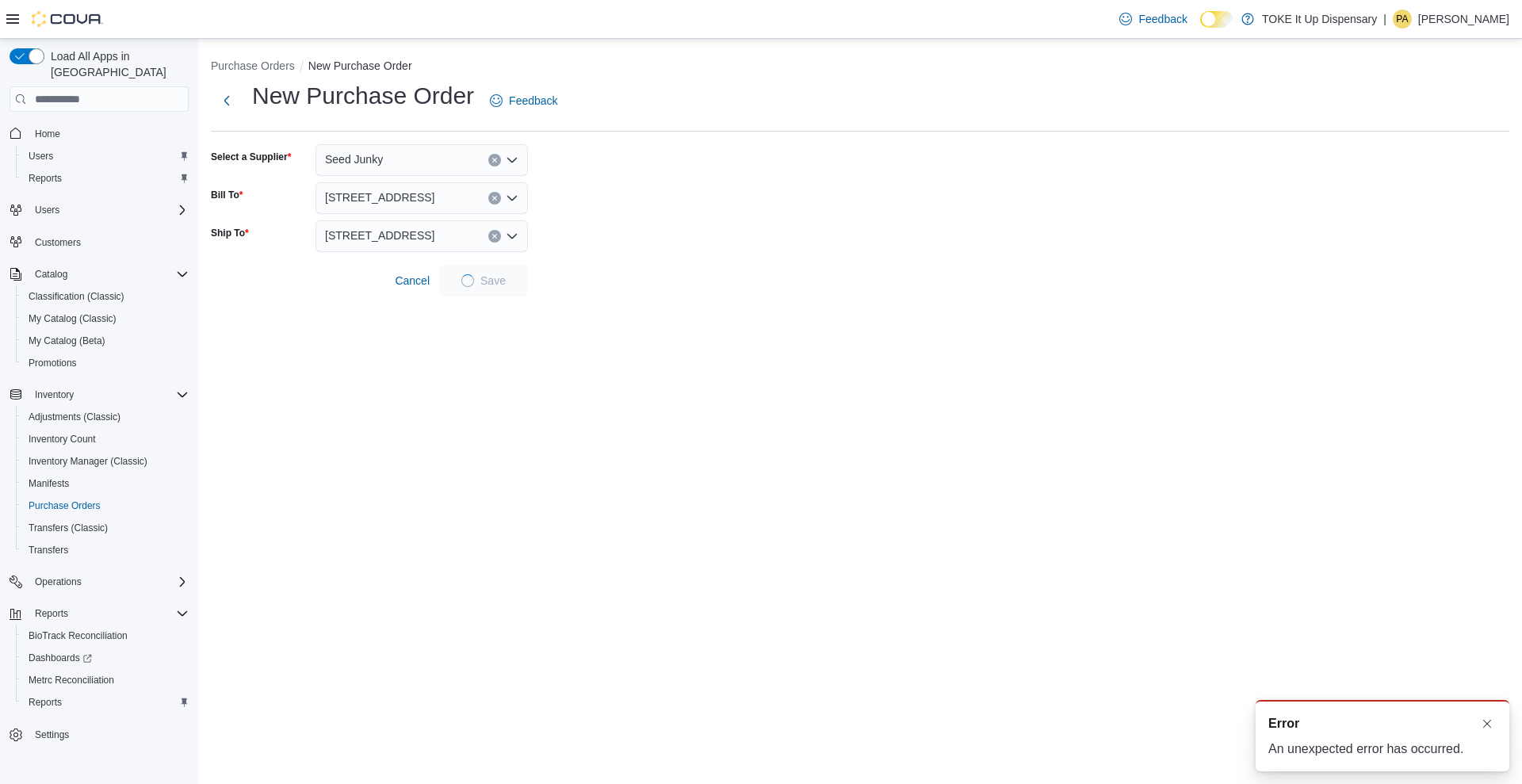
scroll to position [0, 0]
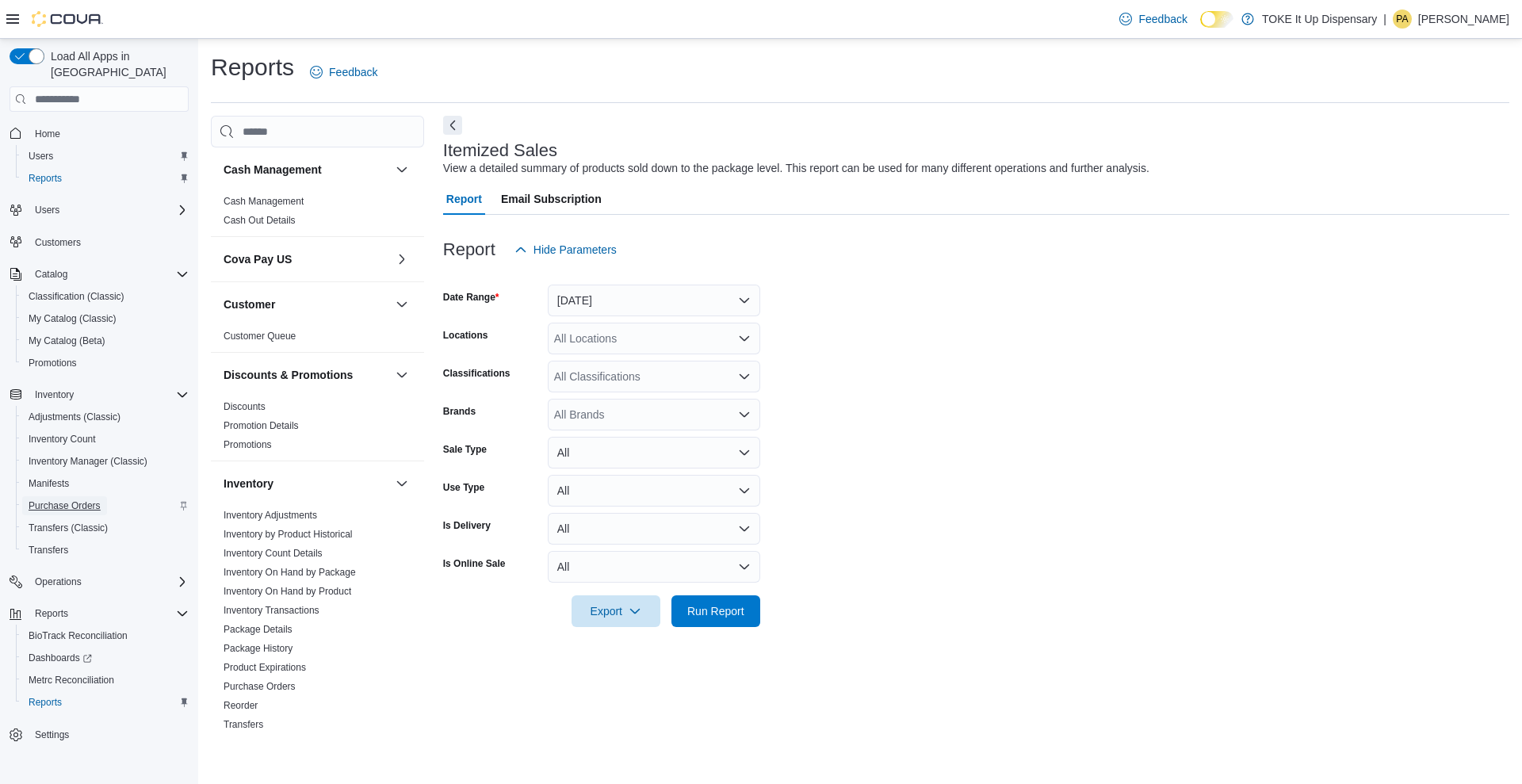
click at [72, 500] on span "Purchase Orders" at bounding box center [64, 506] width 72 height 13
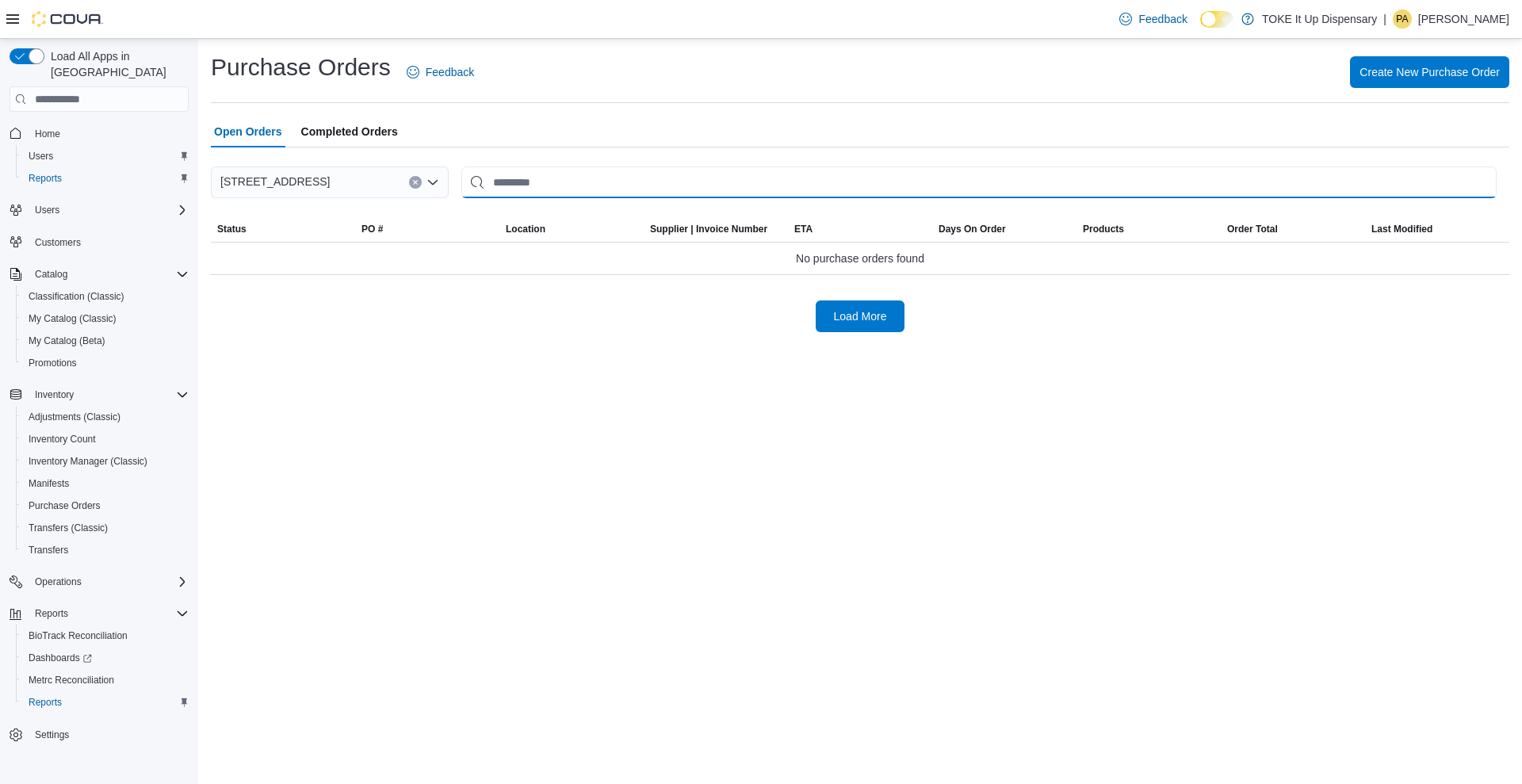
click at [577, 177] on input "This is a search bar. After typing your query, hit enter to filter the results …" at bounding box center [979, 181] width 1036 height 31
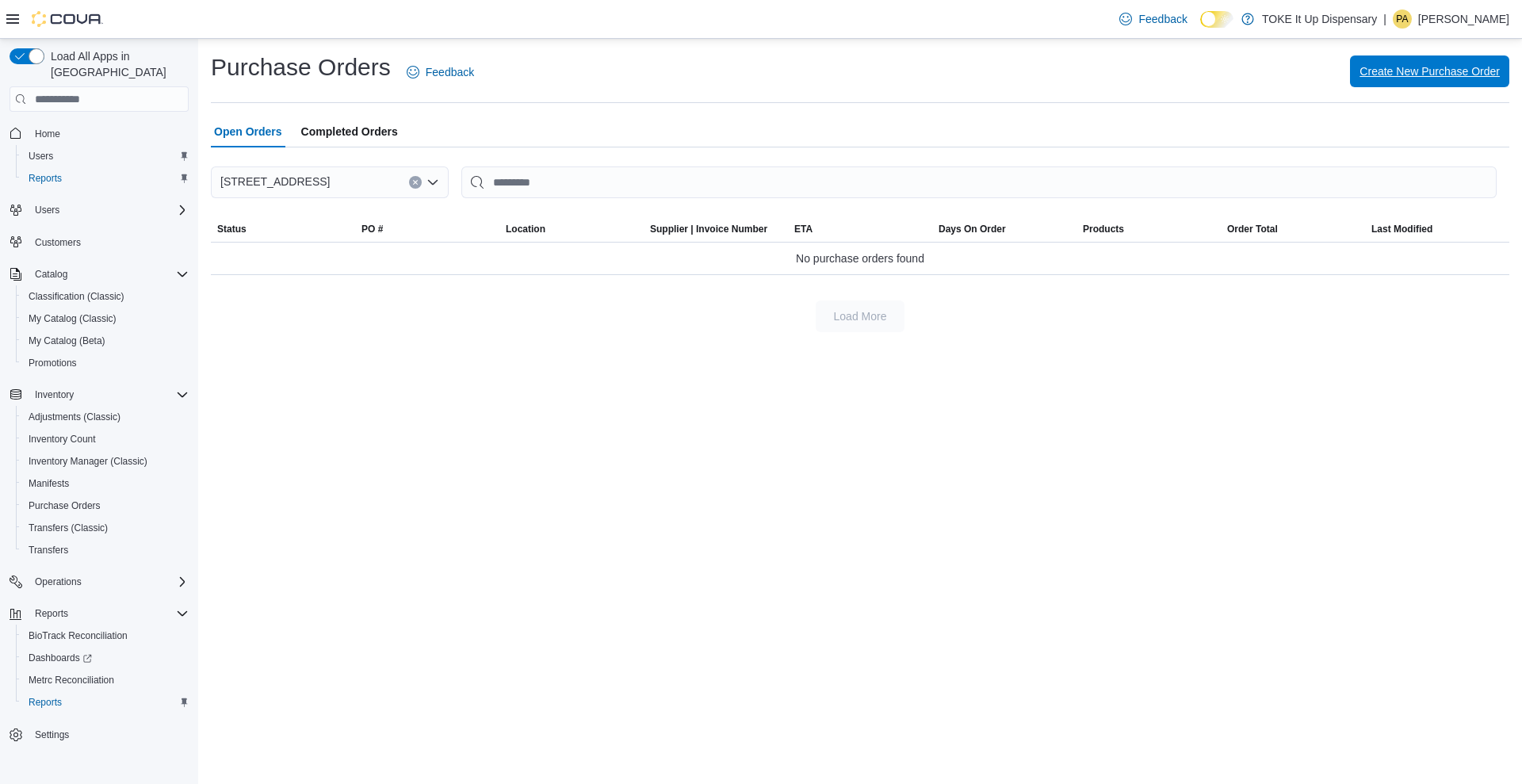
click at [1366, 62] on span "Create New Purchase Order" at bounding box center [1429, 71] width 140 height 31
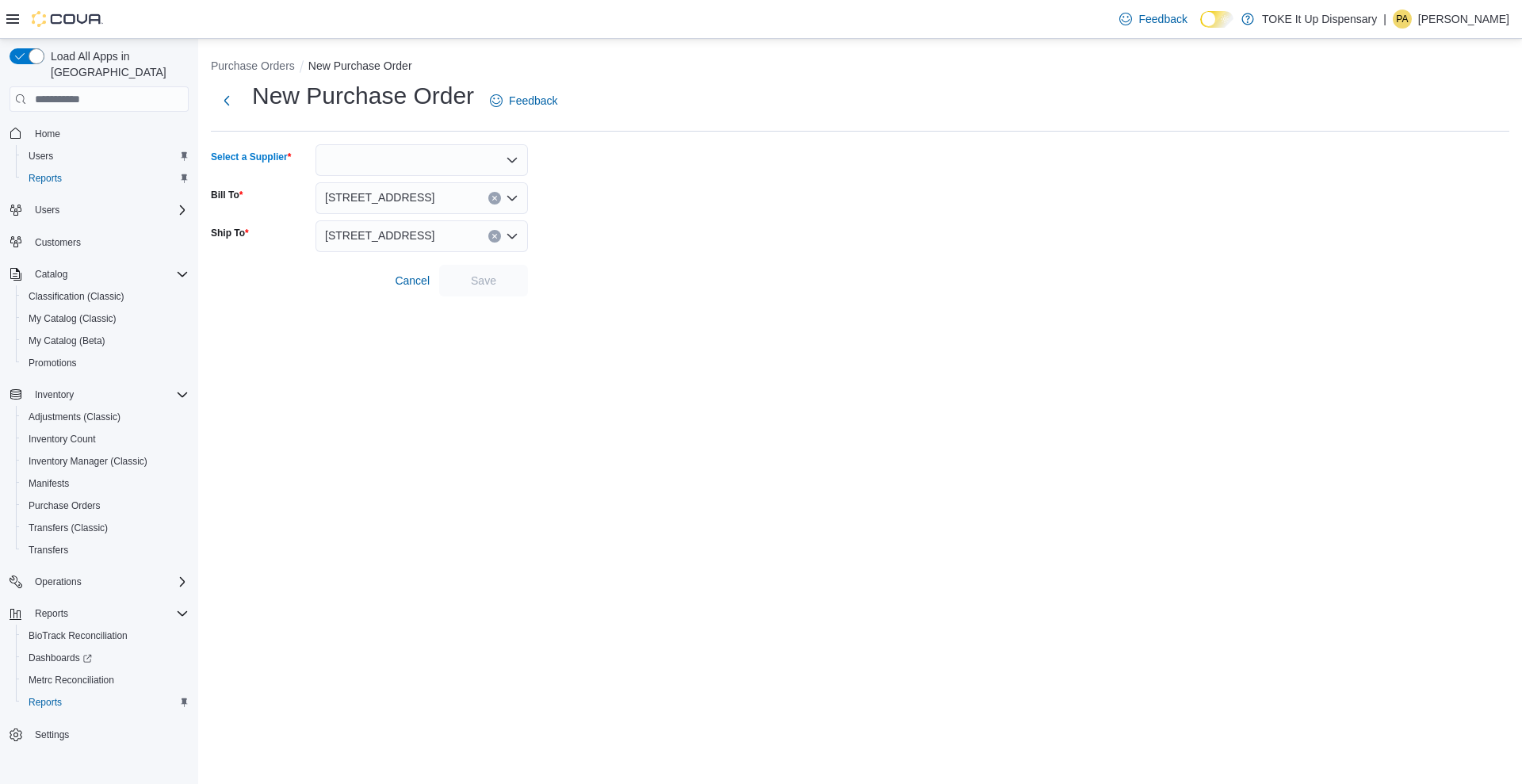
click at [503, 151] on div at bounding box center [422, 159] width 213 height 31
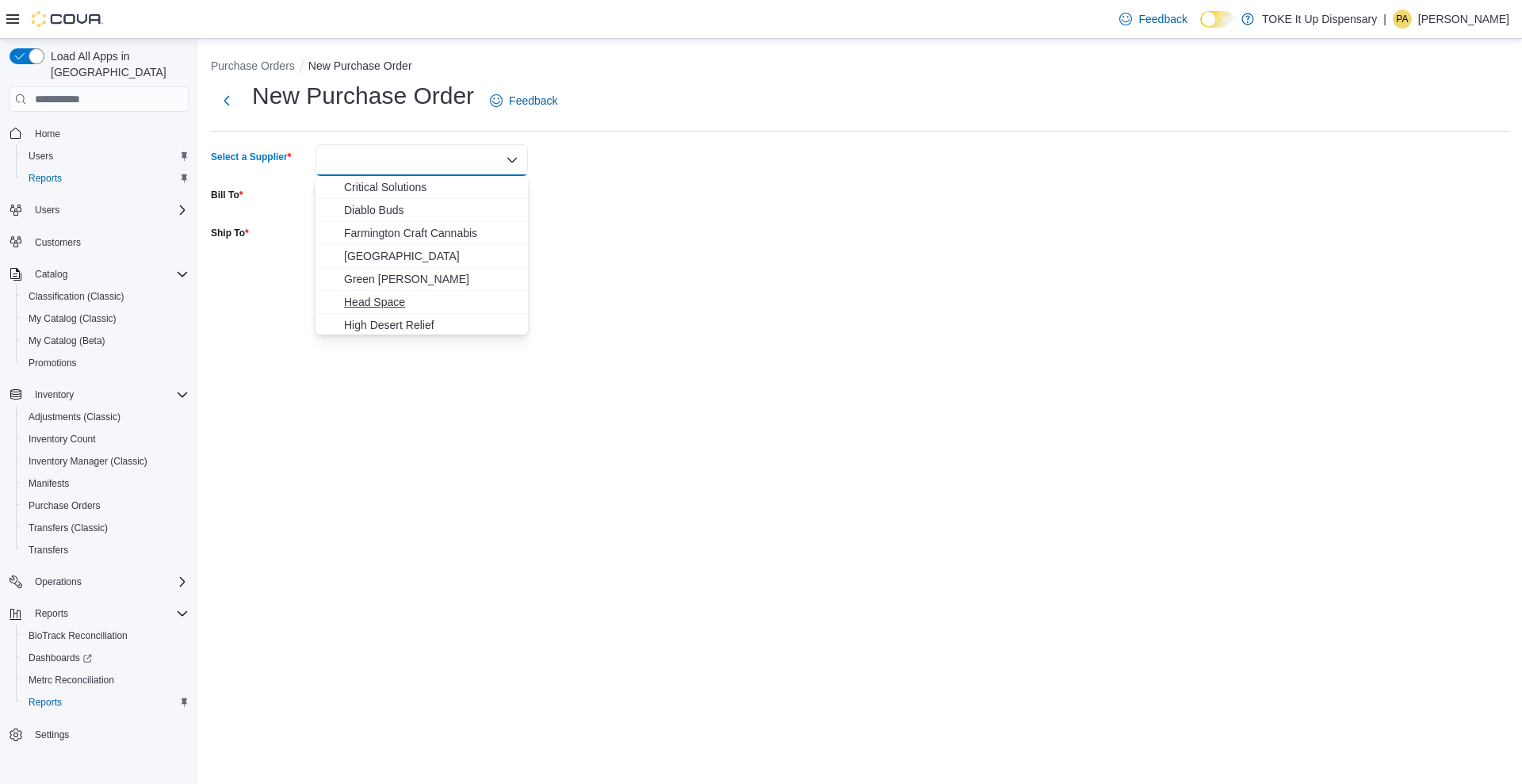
scroll to position [209, 0]
click at [416, 256] on span "Seed Junky" at bounding box center [431, 254] width 174 height 16
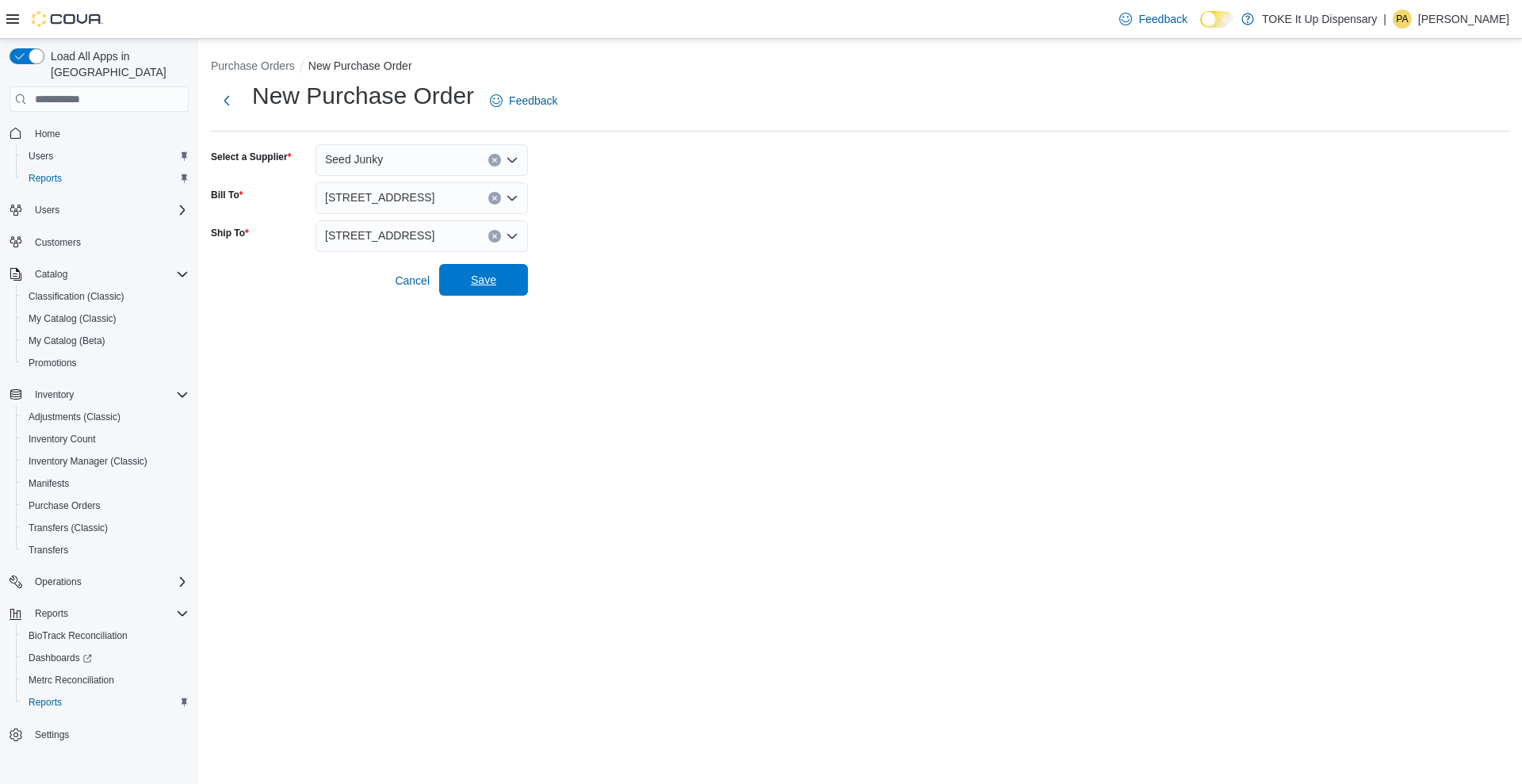
click at [505, 279] on span "Save" at bounding box center [484, 279] width 70 height 31
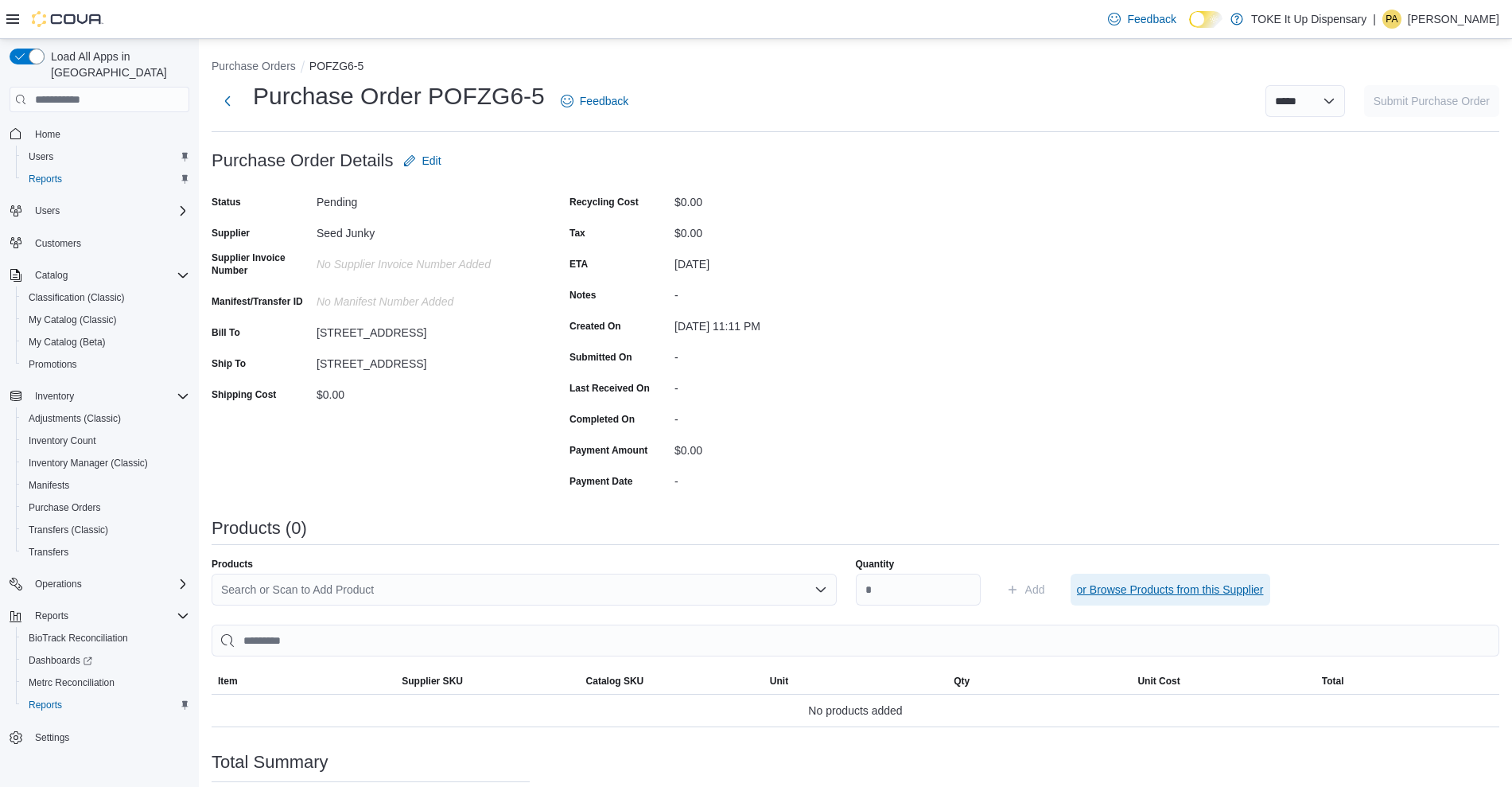
click at [1145, 597] on span "or Browse Products from this Supplier" at bounding box center [1170, 590] width 187 height 16
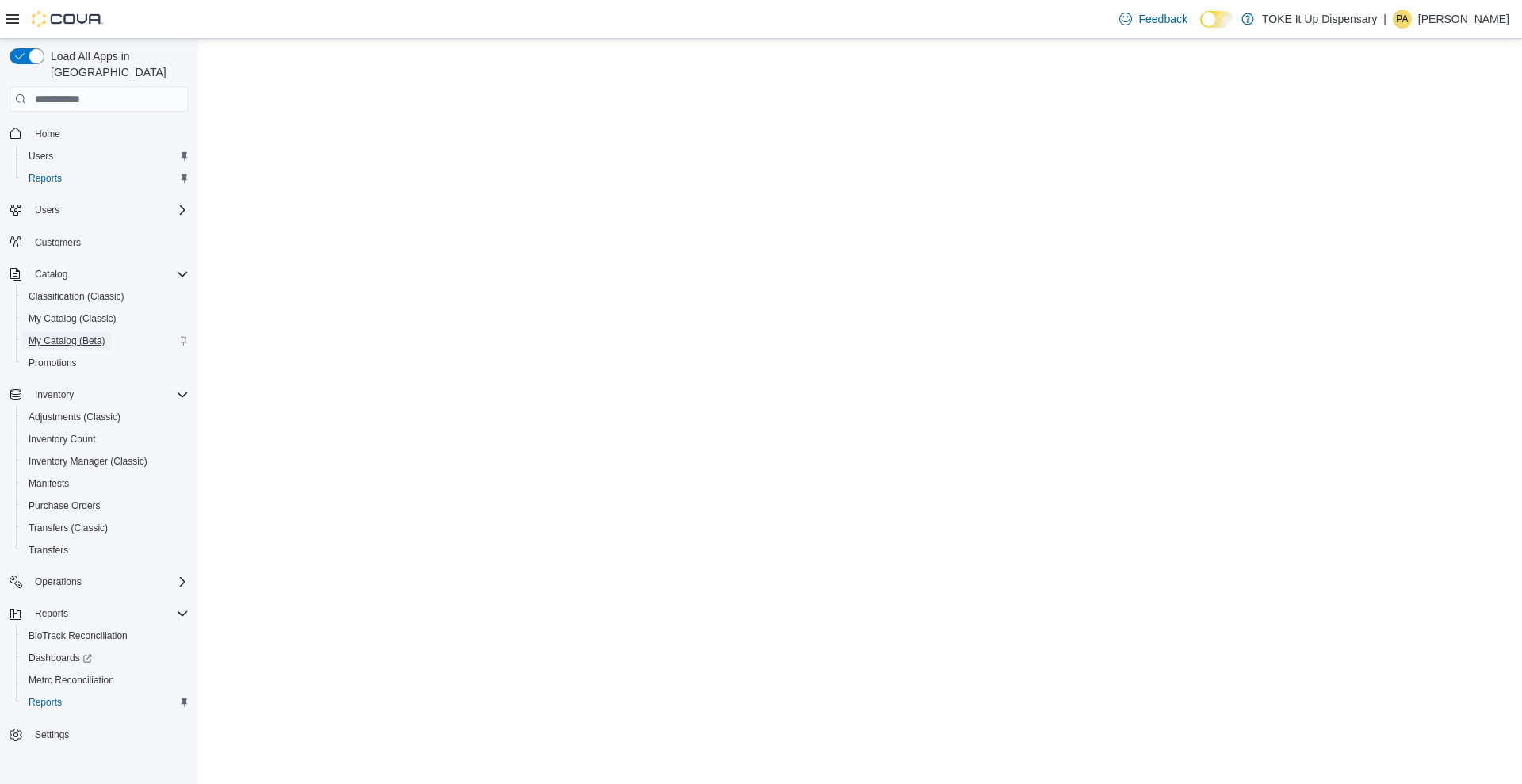
click at [76, 333] on span "My Catalog (Beta)" at bounding box center [67, 341] width 77 height 19
select select "**********"
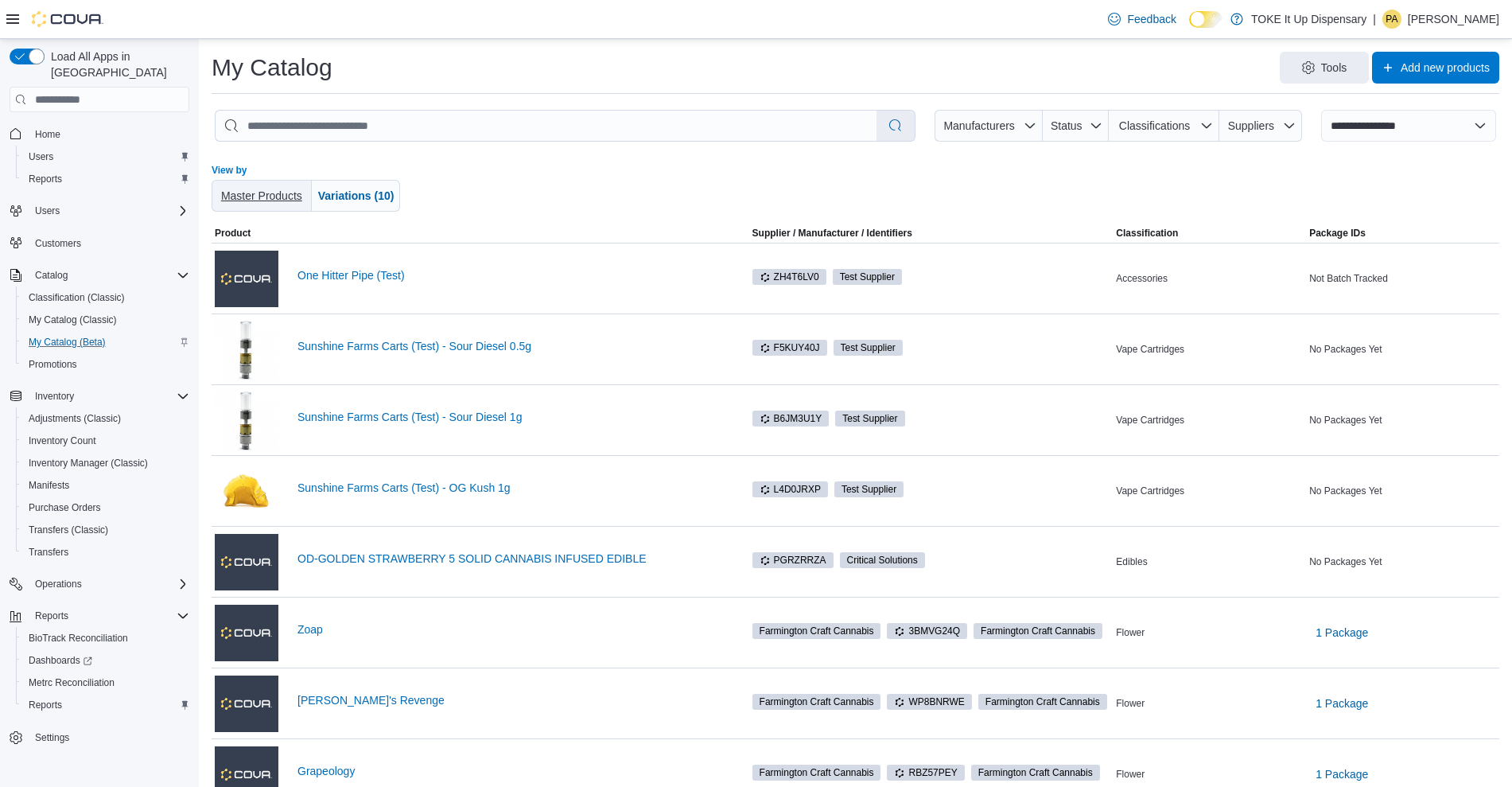
click at [268, 200] on span "Master Products" at bounding box center [261, 196] width 81 height 13
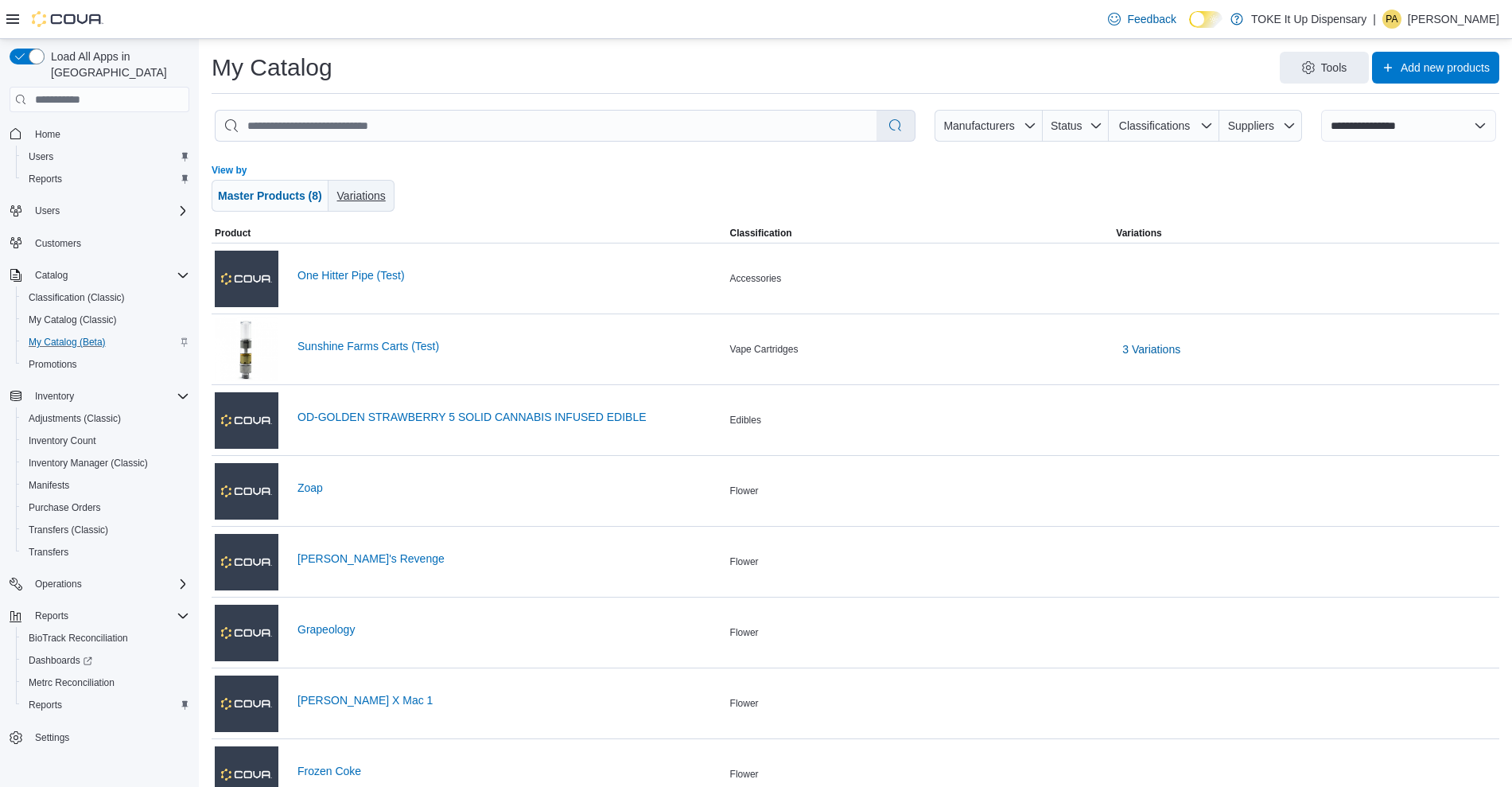
click at [375, 193] on span "Variations" at bounding box center [362, 196] width 48 height 13
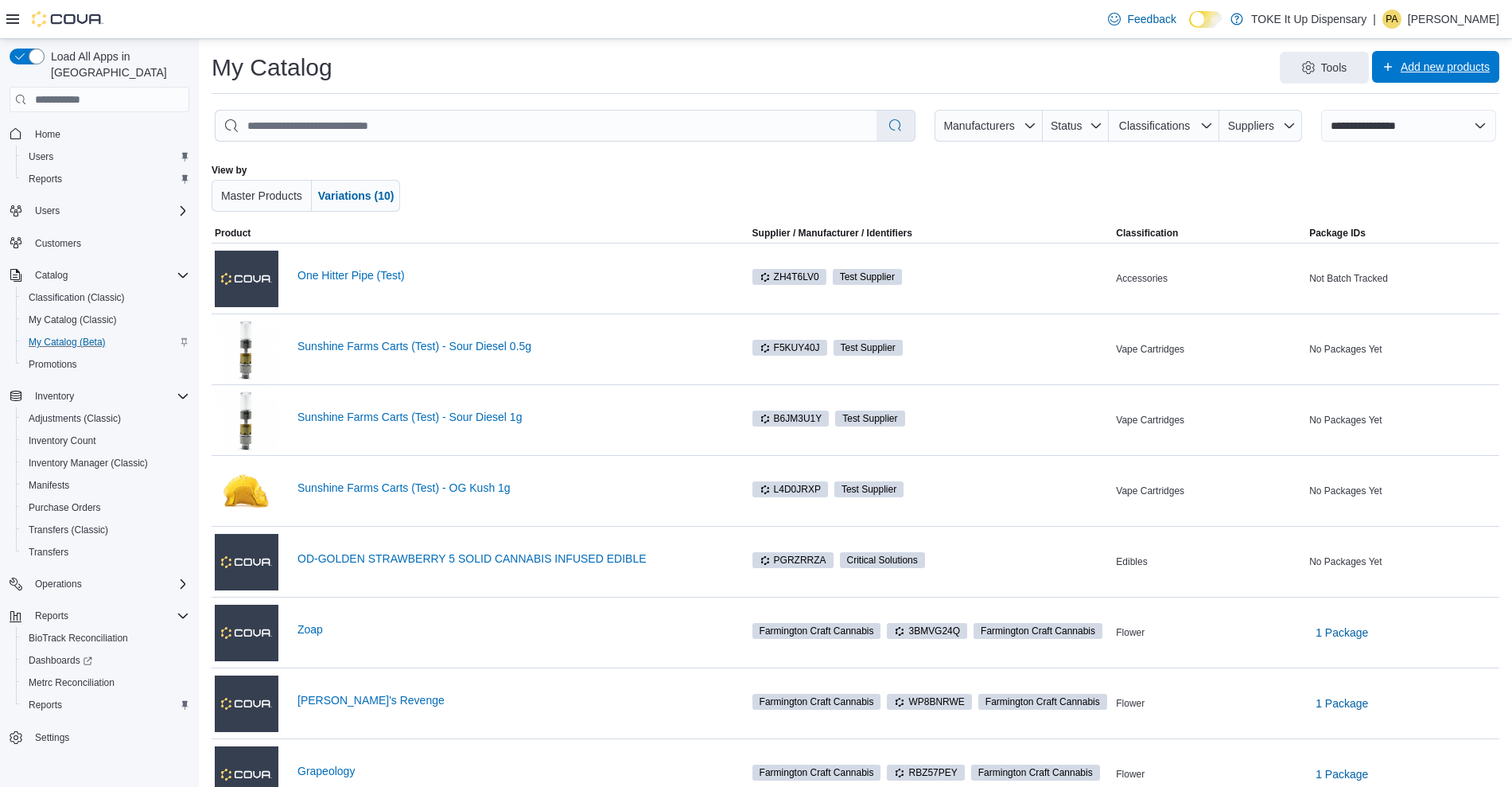
click at [1475, 74] on span "Add new products" at bounding box center [1445, 67] width 89 height 16
click at [1450, 102] on span "Create new product" at bounding box center [1424, 110] width 125 height 16
click at [1428, 109] on span "Create new product" at bounding box center [1424, 110] width 125 height 16
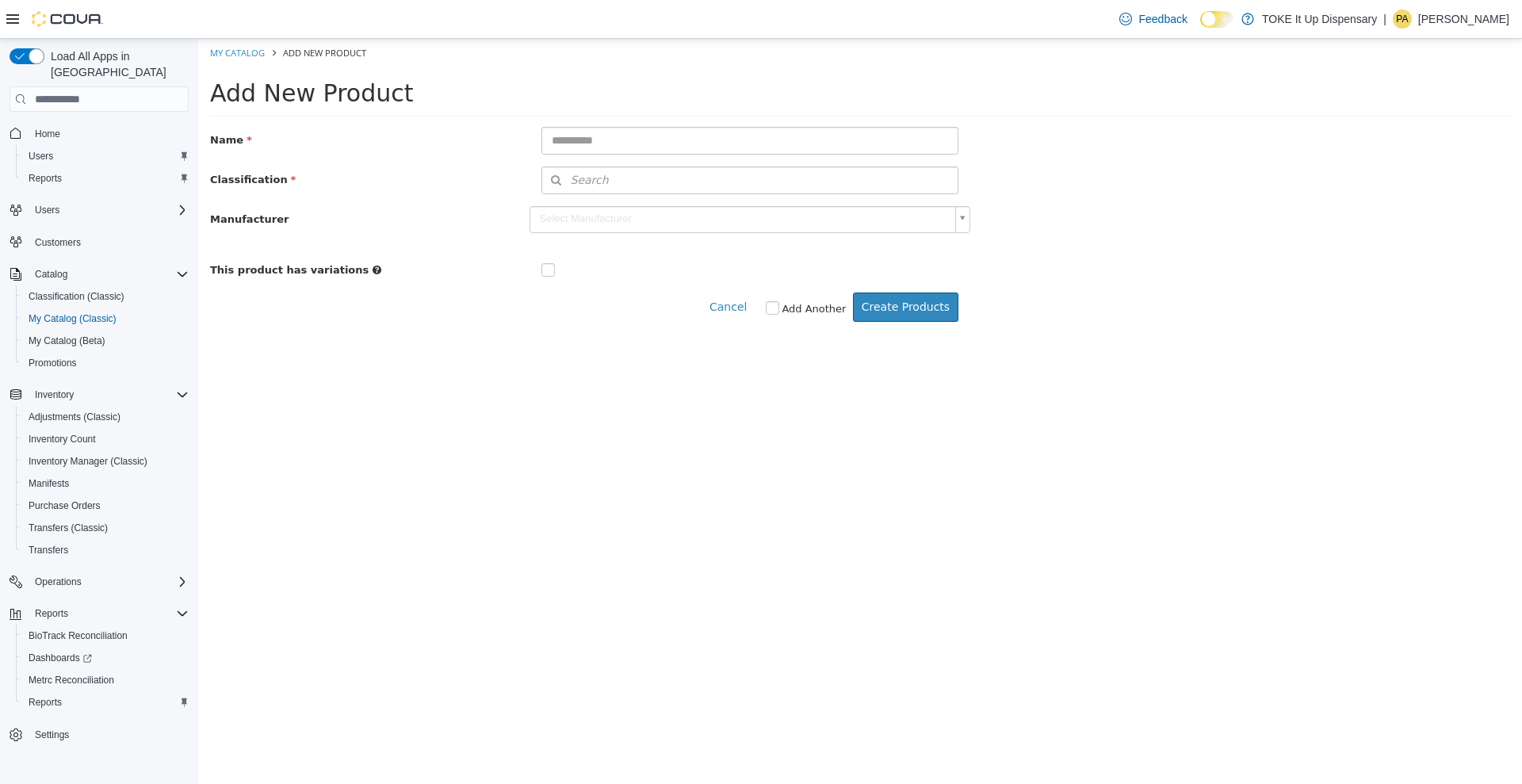
click at [616, 138] on input "text" at bounding box center [749, 140] width 418 height 28
type input "**********"
click at [721, 184] on button "Search" at bounding box center [749, 180] width 418 height 28
click at [928, 206] on span "or browse" at bounding box center [917, 208] width 82 height 28
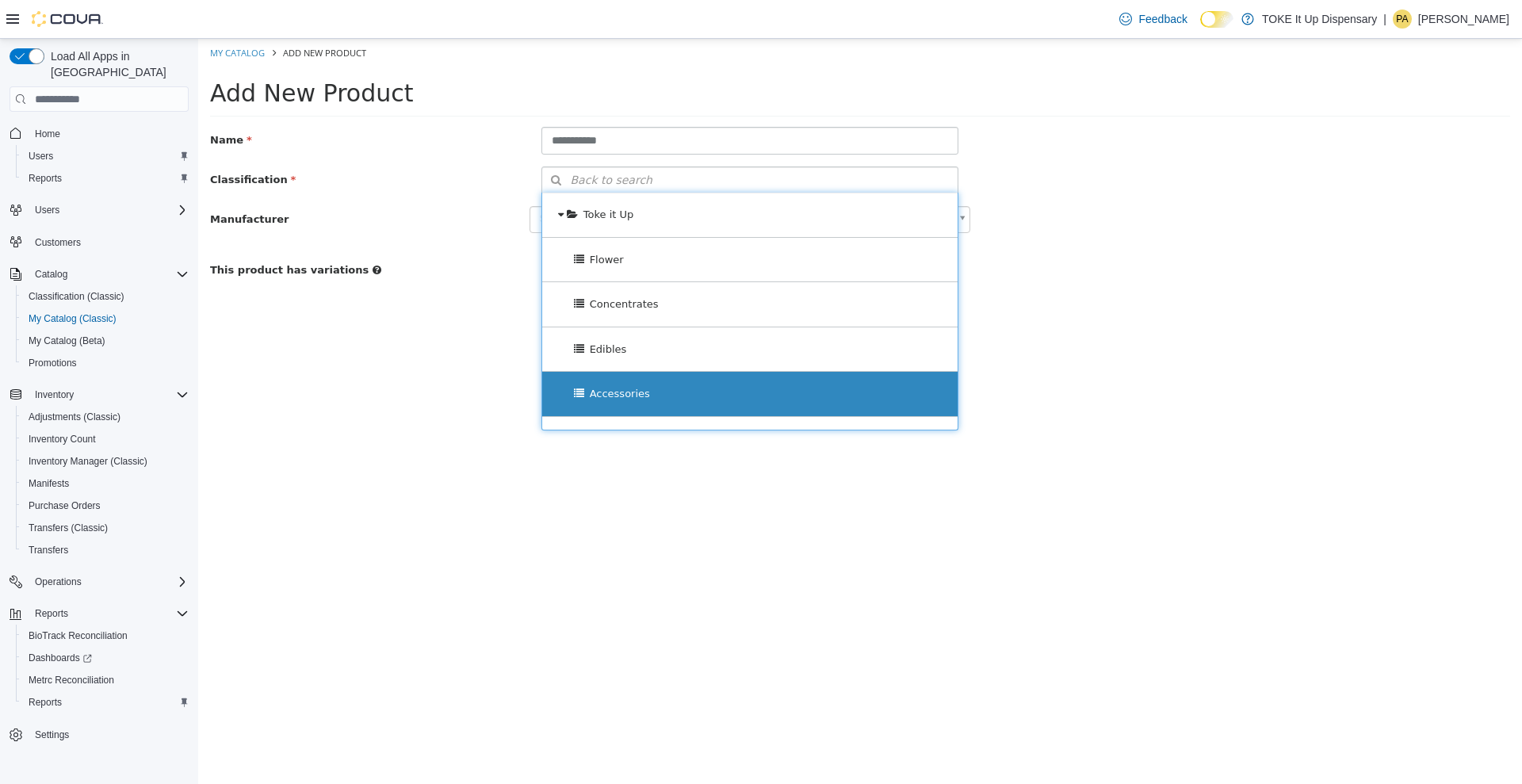
scroll to position [122, 0]
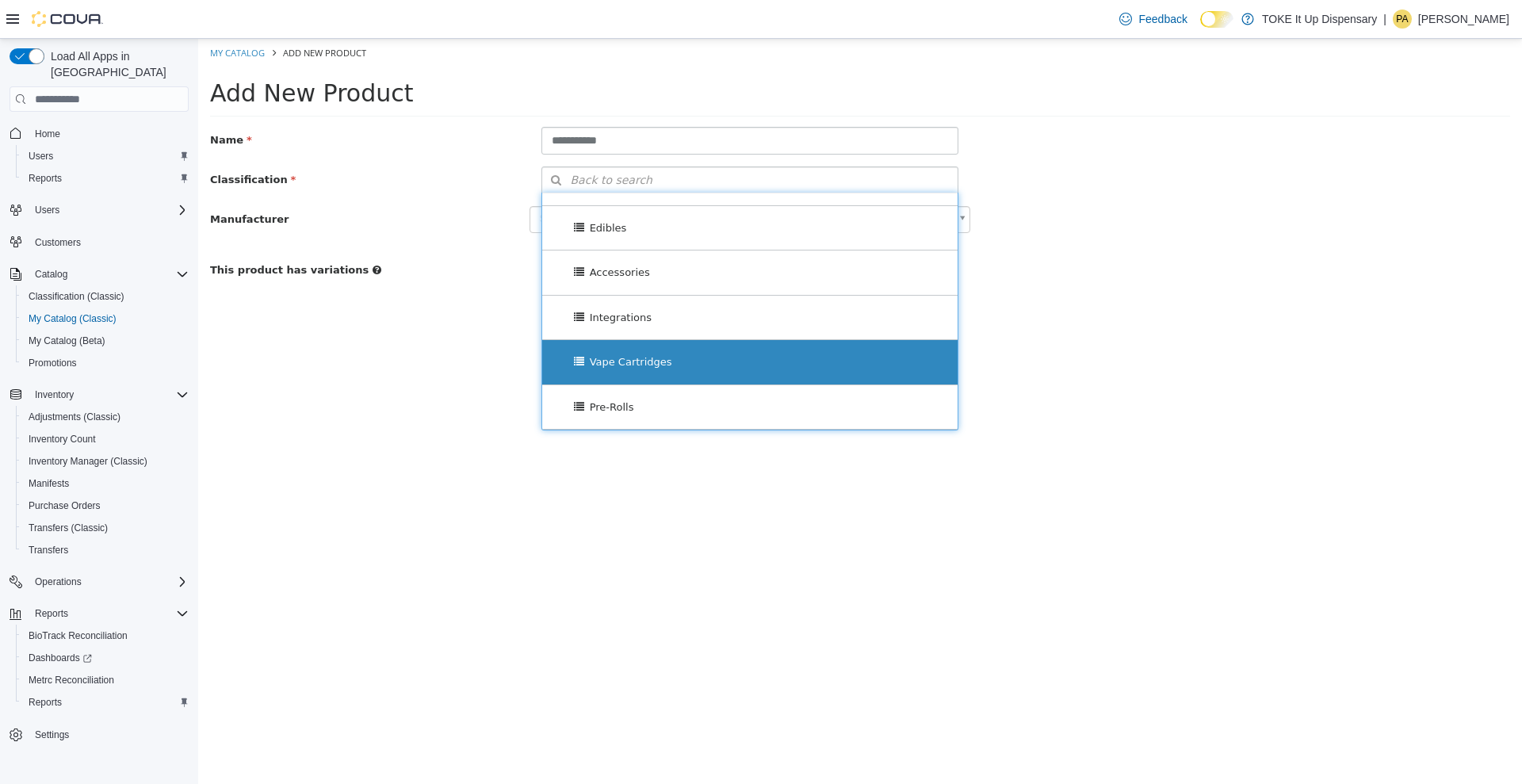
click at [821, 352] on div "Vape Cartridges" at bounding box center [749, 362] width 416 height 45
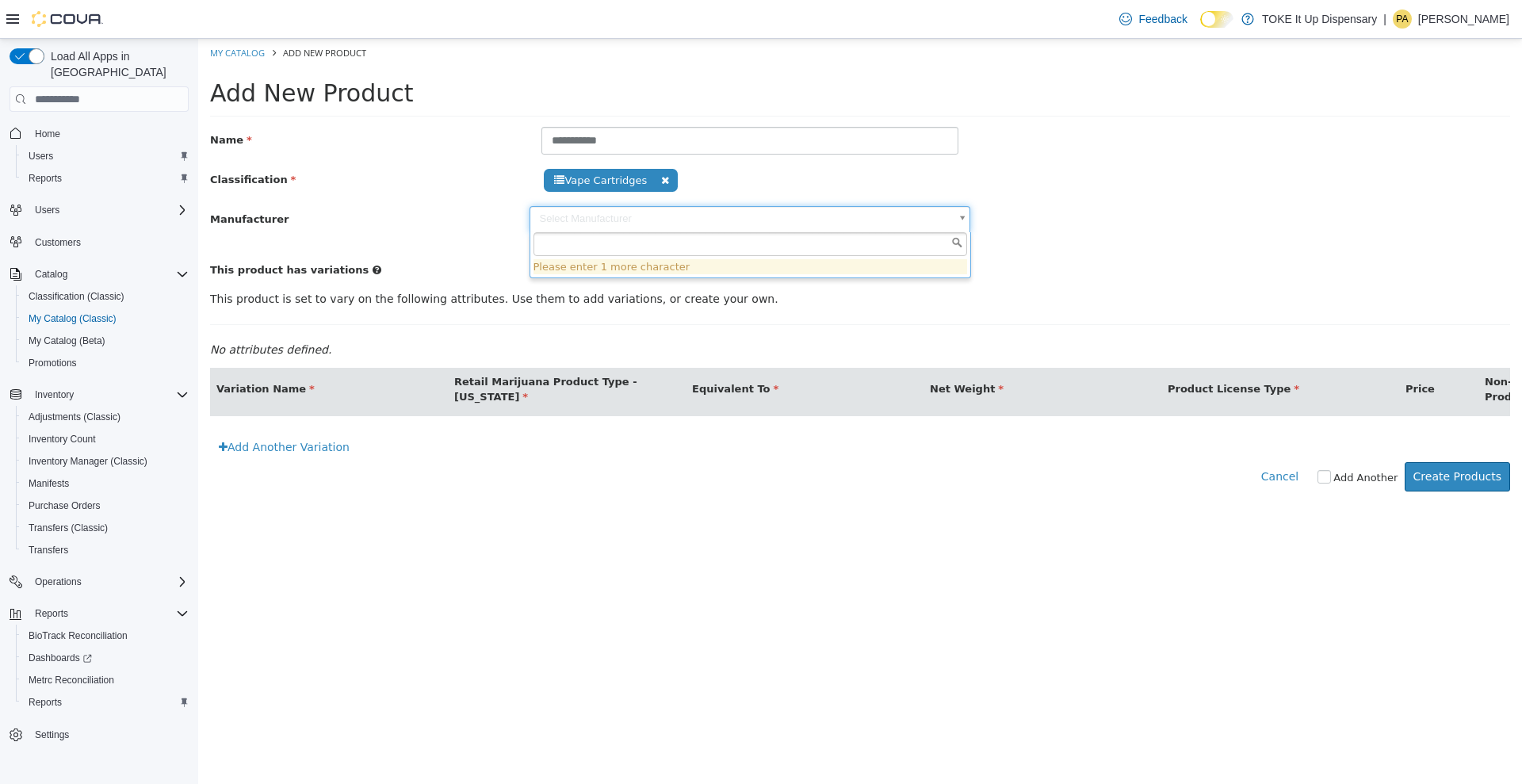
click at [810, 220] on body "**********" at bounding box center [860, 273] width 1323 height 469
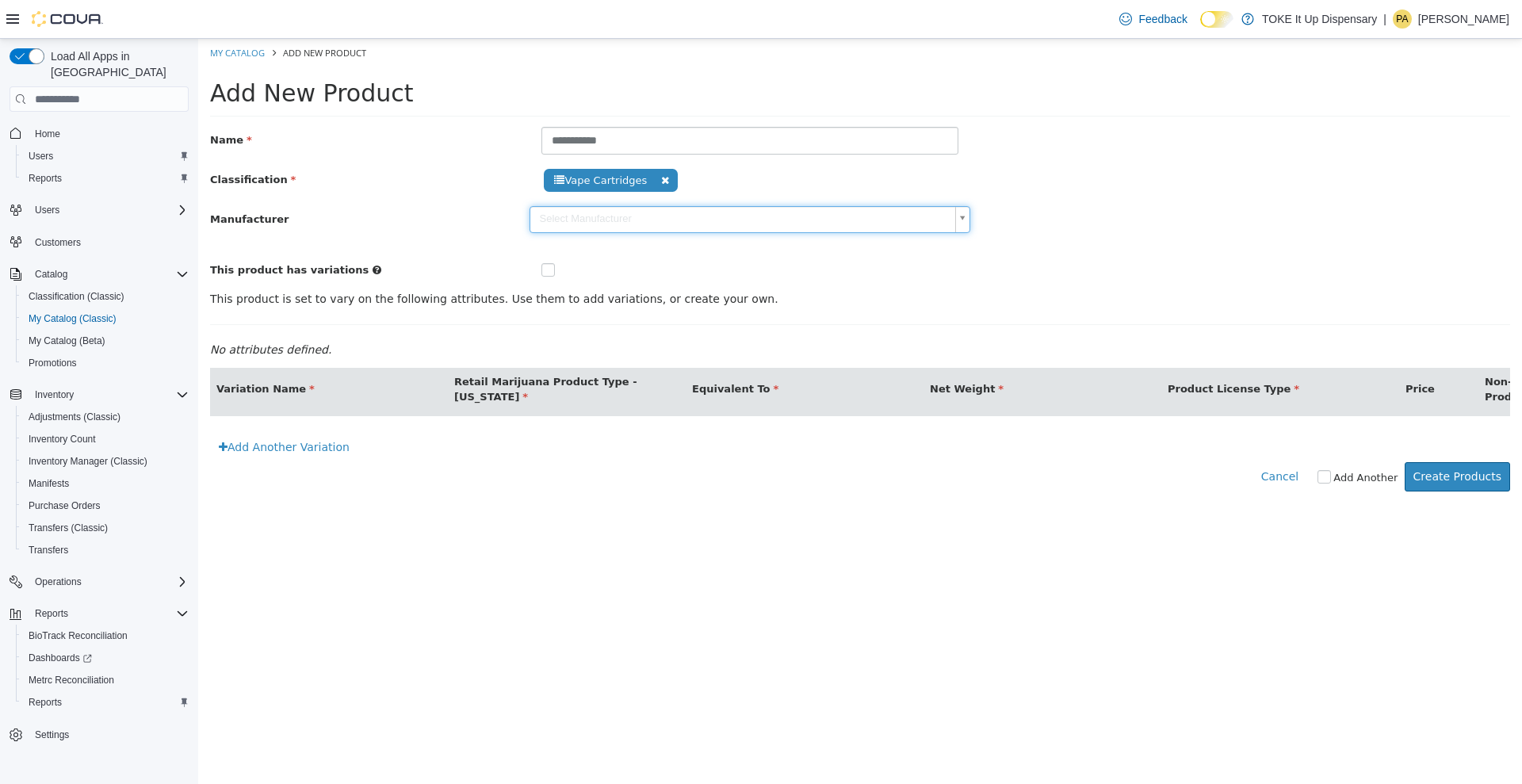
click at [810, 220] on body "**********" at bounding box center [860, 273] width 1323 height 469
click at [545, 259] on div at bounding box center [639, 267] width 197 height 22
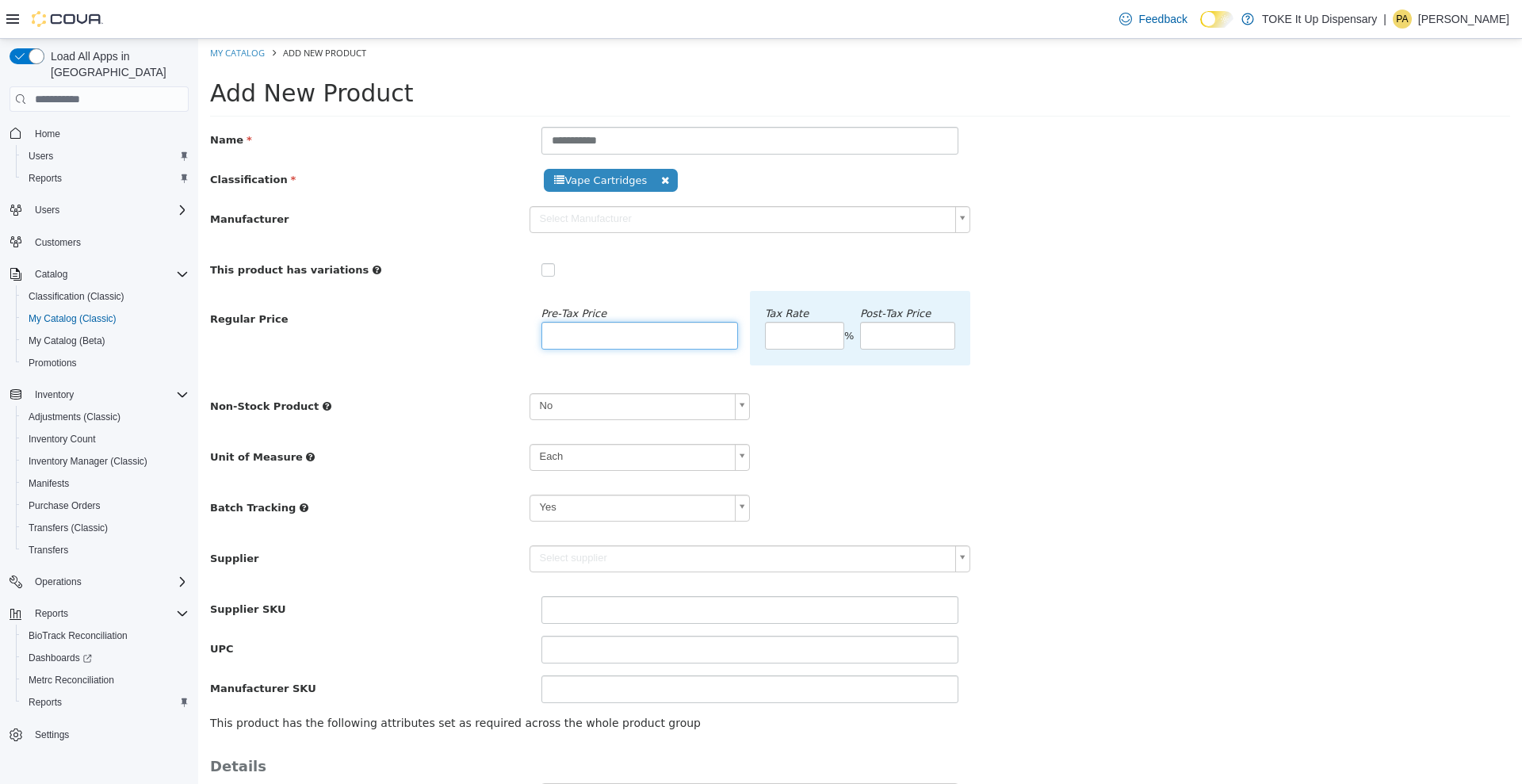
click at [577, 332] on input "number" at bounding box center [639, 335] width 197 height 28
type input "***"
click at [968, 527] on div "Batch Tracking Yes ***" at bounding box center [860, 513] width 1323 height 38
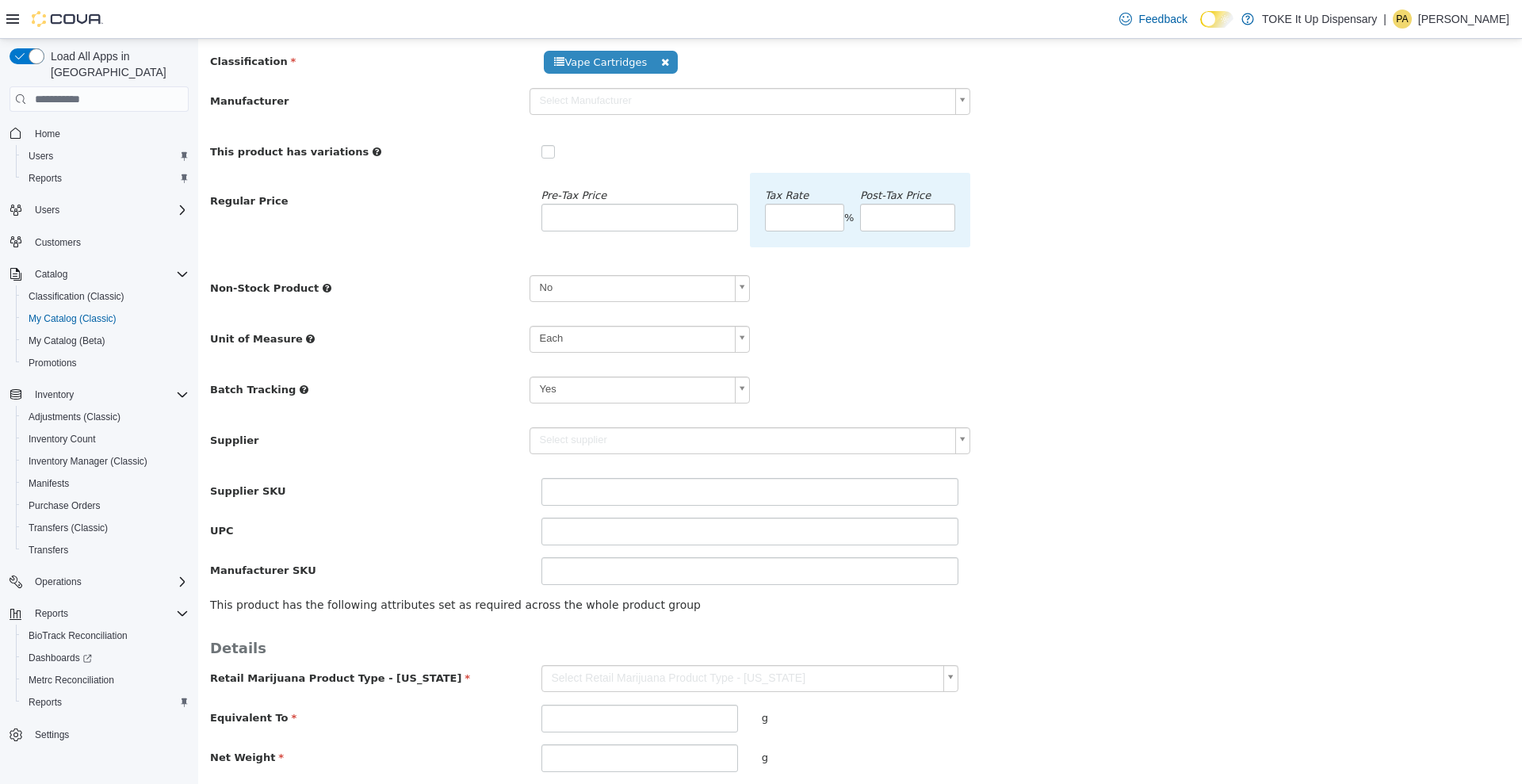
scroll to position [119, 0]
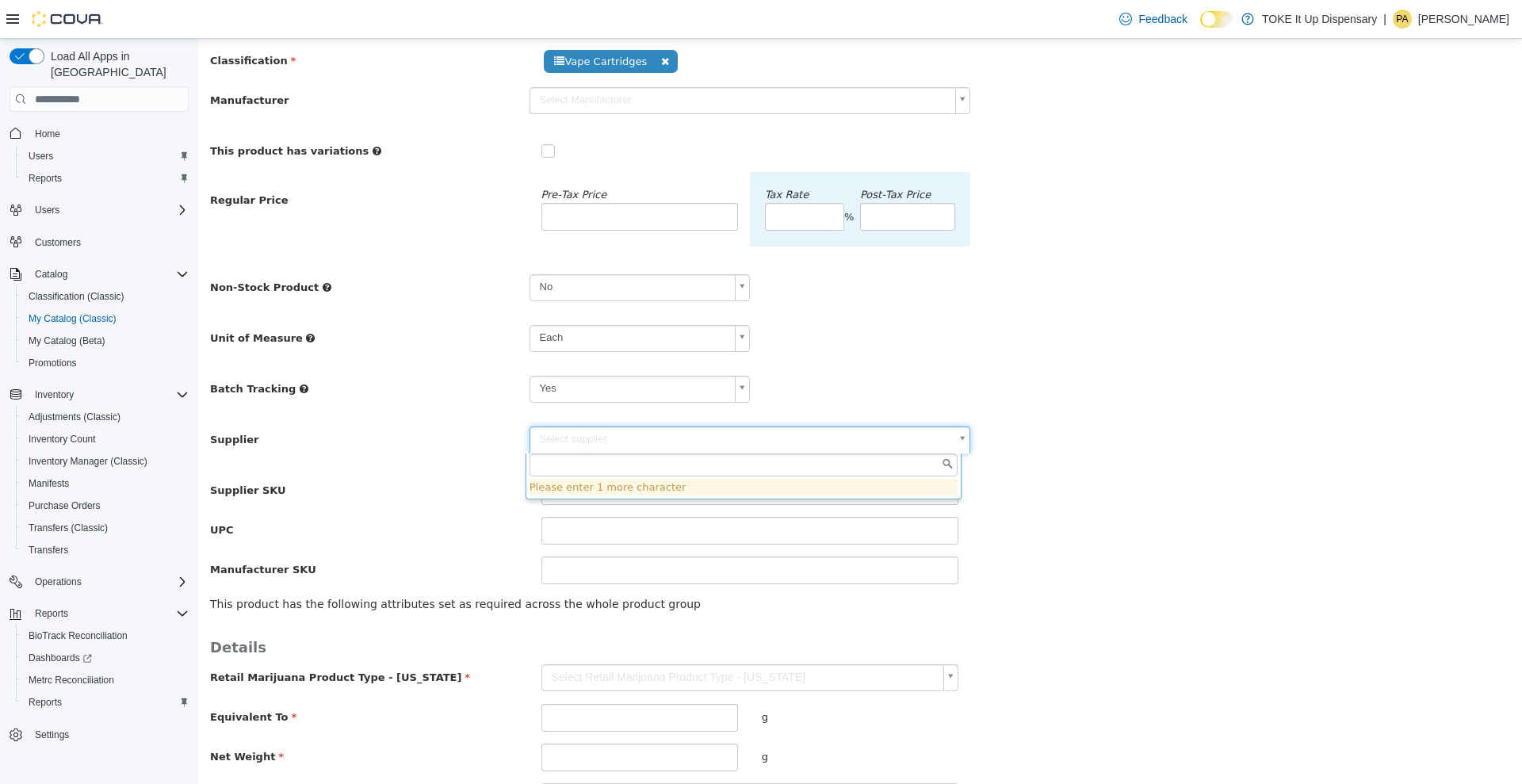
click at [925, 446] on body "**********" at bounding box center [860, 393] width 1323 height 948
type input "***"
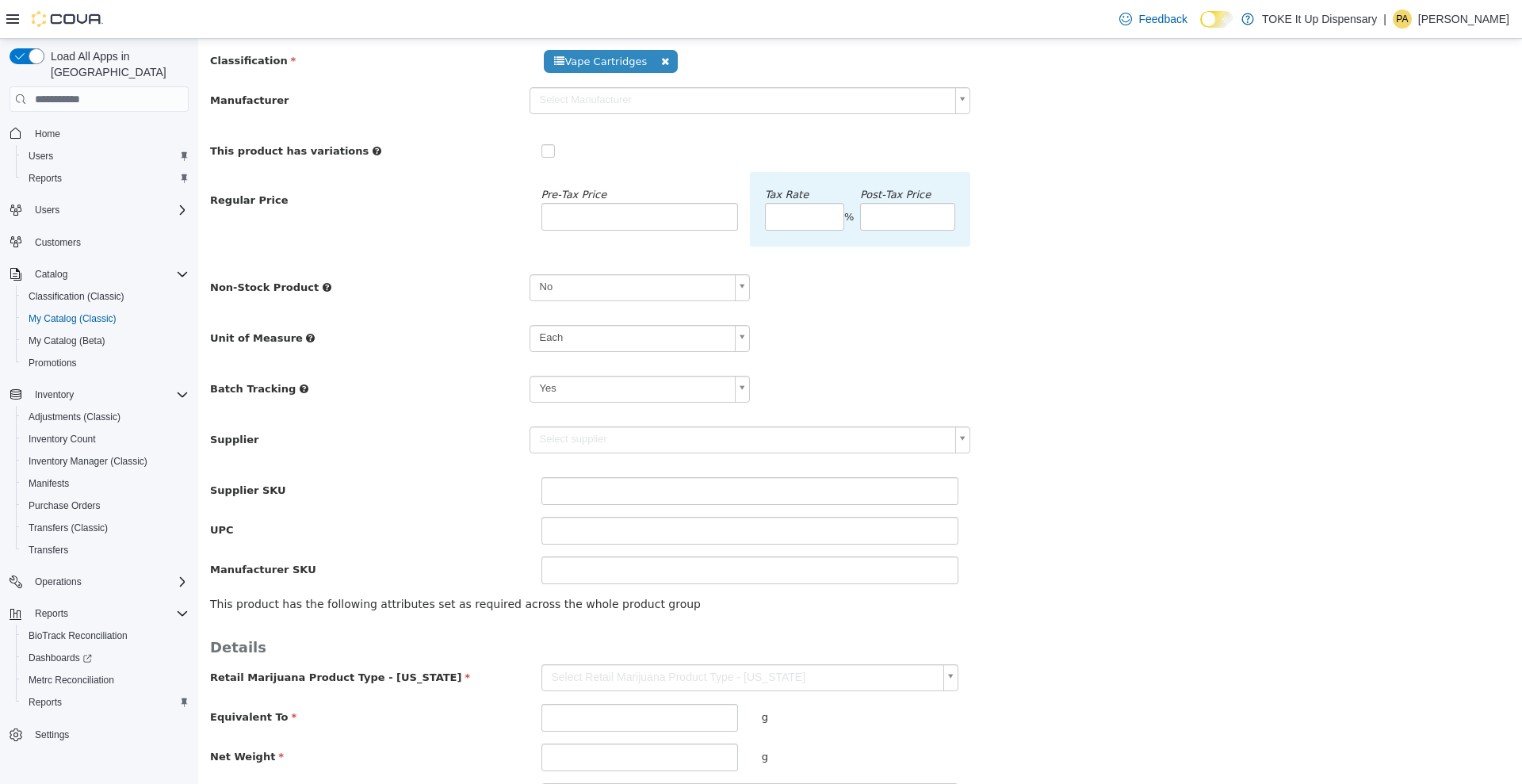
type input "******"
click at [1155, 466] on div "**********" at bounding box center [860, 377] width 1300 height 412
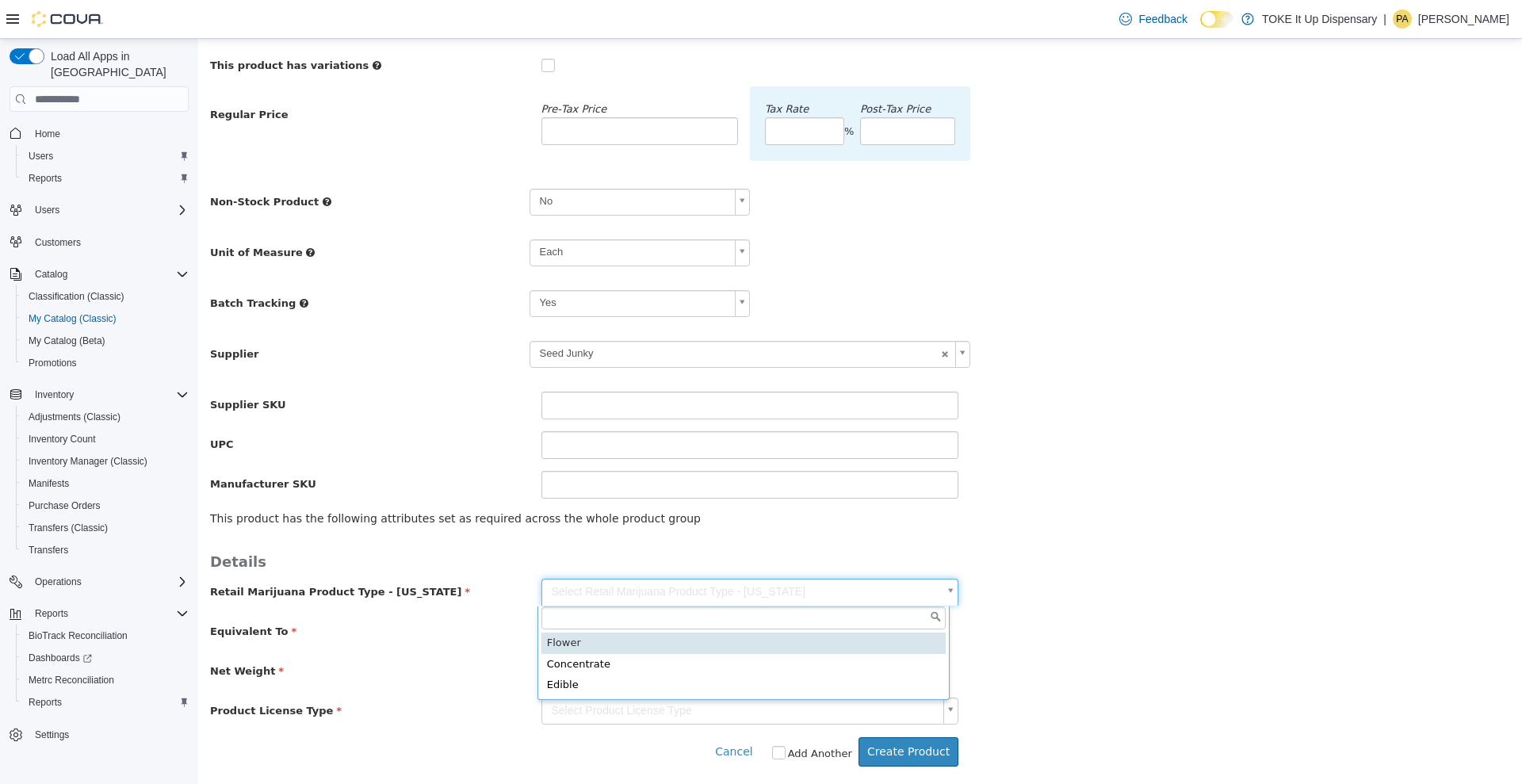
click at [625, 583] on body "**********" at bounding box center [860, 308] width 1323 height 948
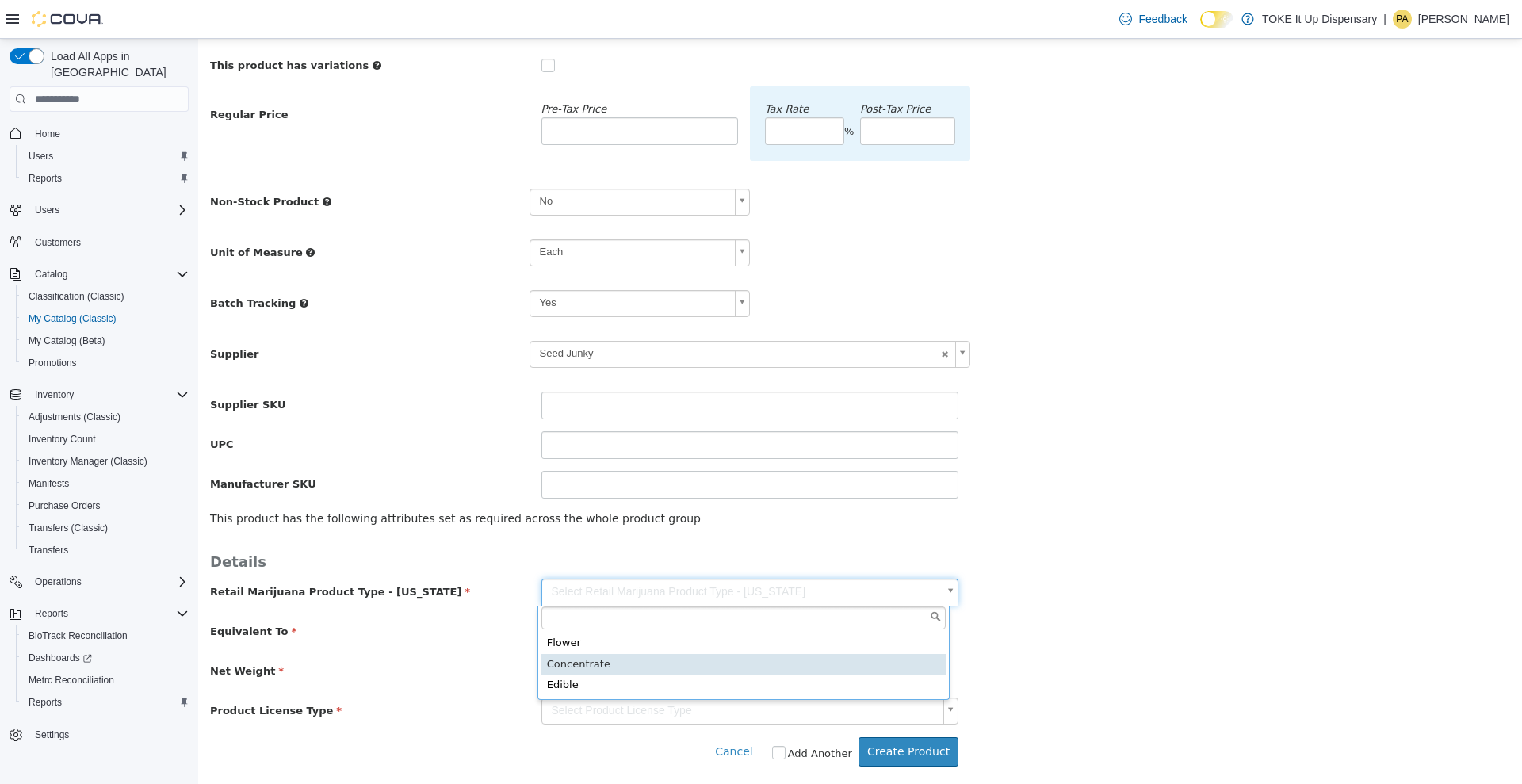
type input "**********"
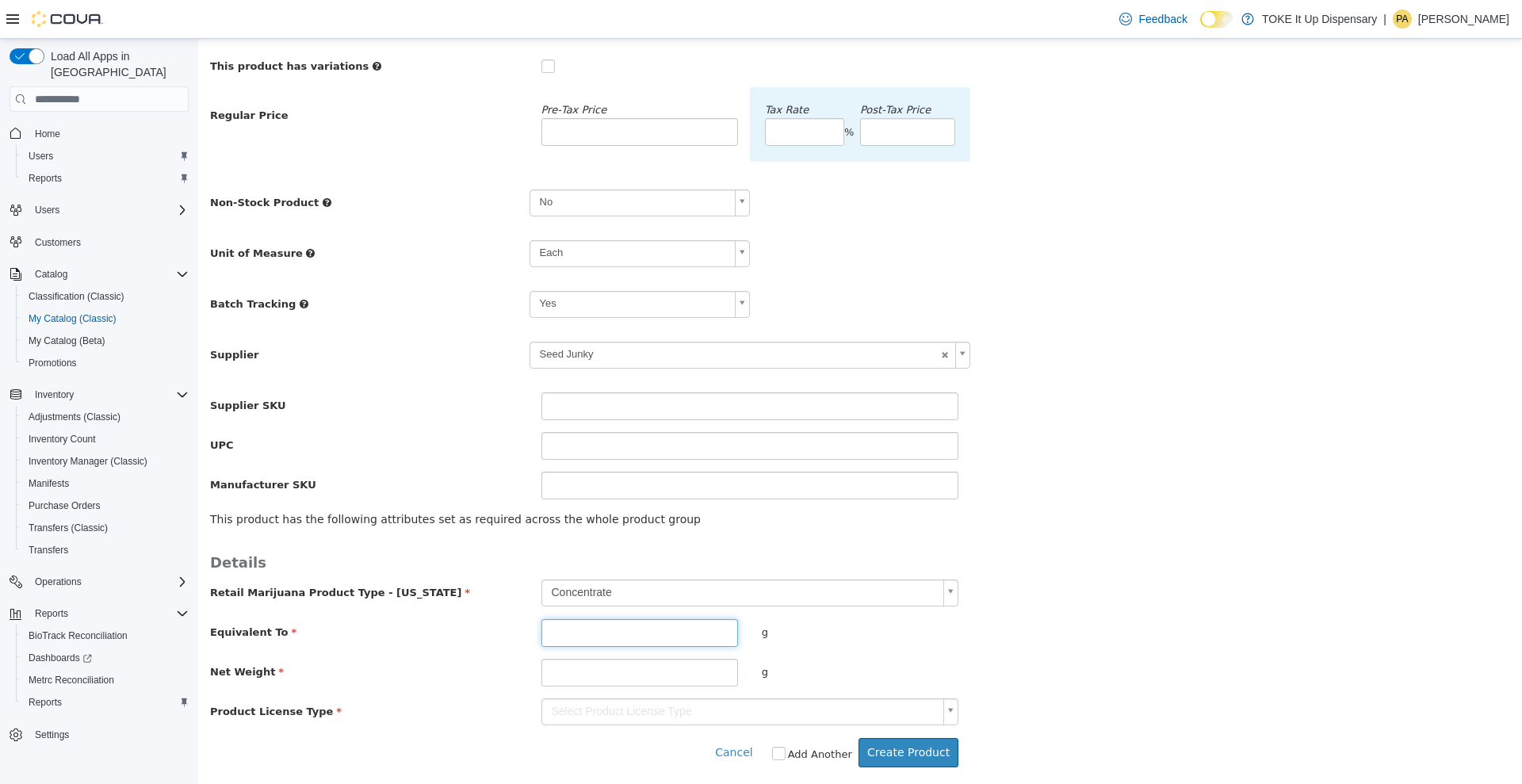
click at [616, 632] on input "number" at bounding box center [639, 632] width 197 height 28
type input "*"
click at [618, 679] on input "number" at bounding box center [639, 672] width 197 height 28
type input "*"
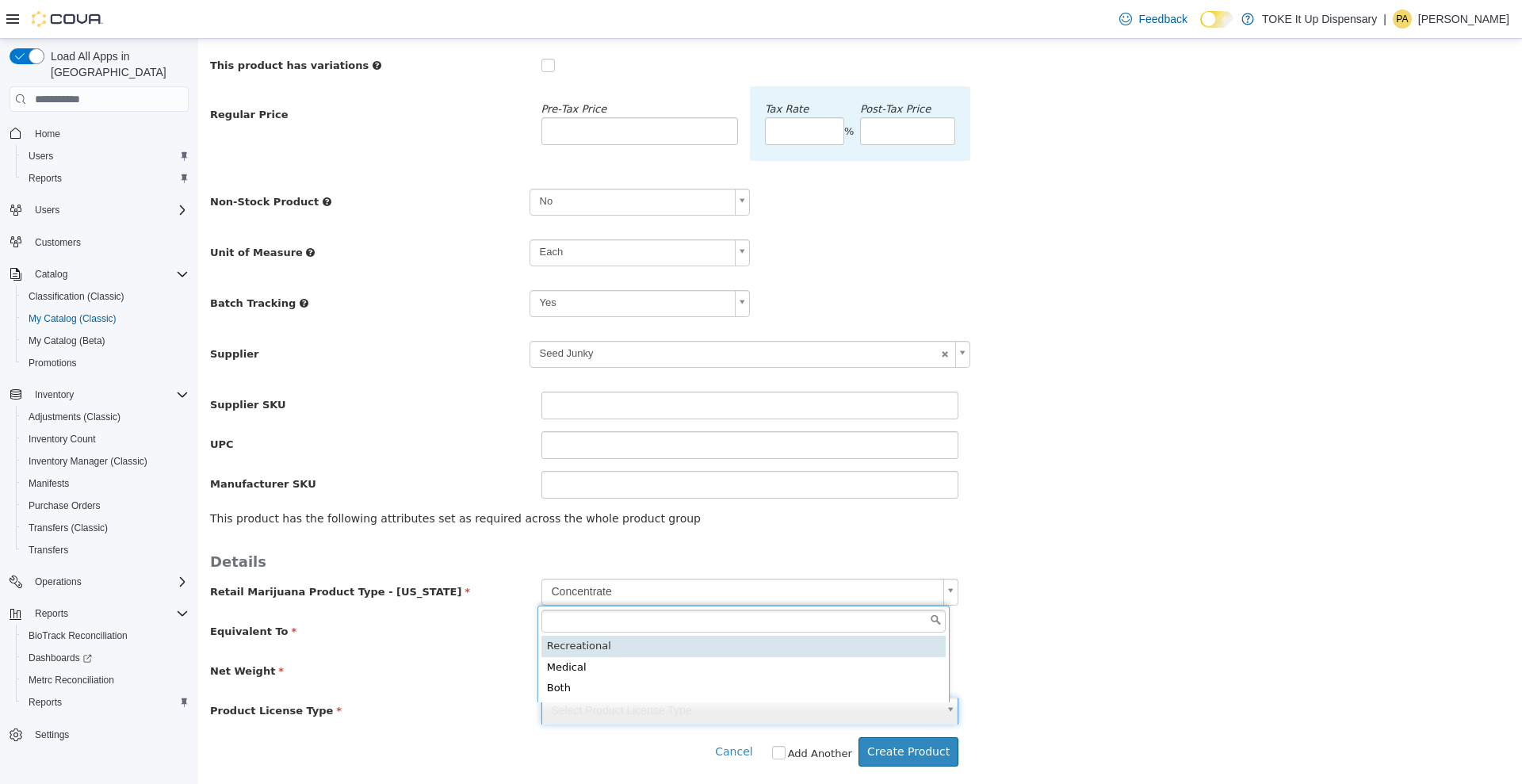
click at [647, 721] on body "**********" at bounding box center [860, 308] width 1323 height 948
type input "**********"
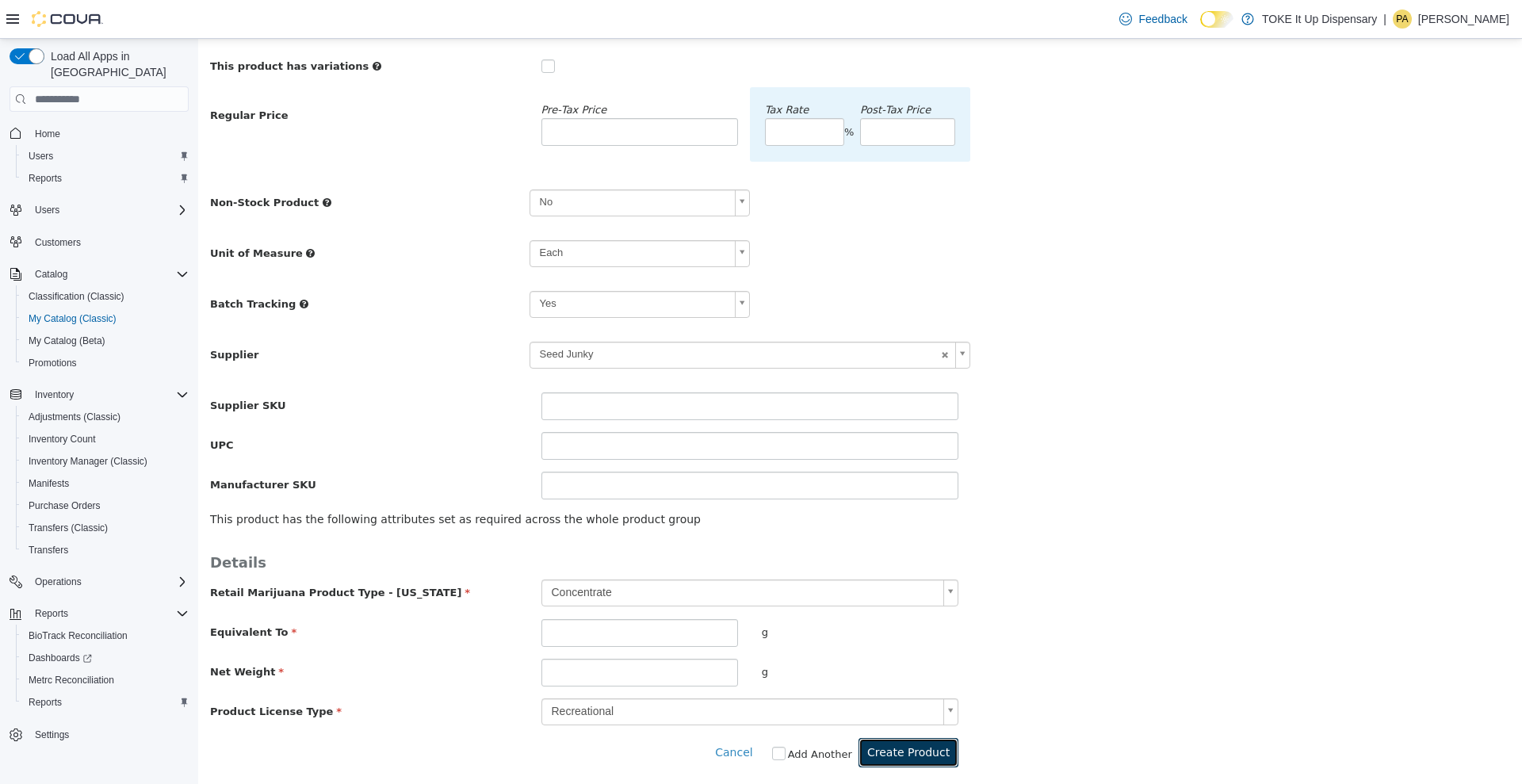
click at [926, 751] on button "Create Product" at bounding box center [909, 752] width 100 height 30
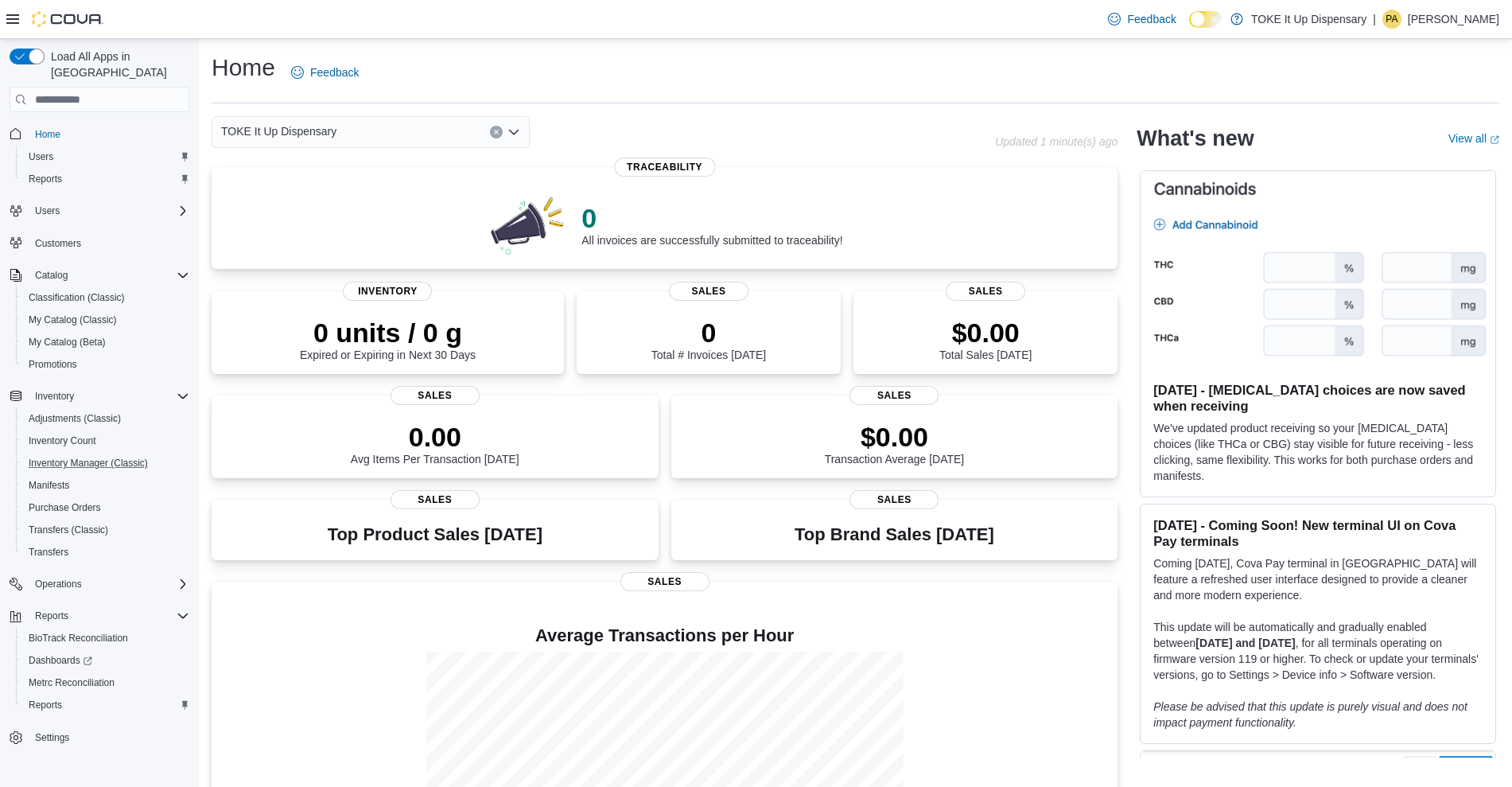
click at [70, 452] on button "Inventory Manager (Classic)" at bounding box center [106, 463] width 179 height 22
